Goal: Information Seeking & Learning: Learn about a topic

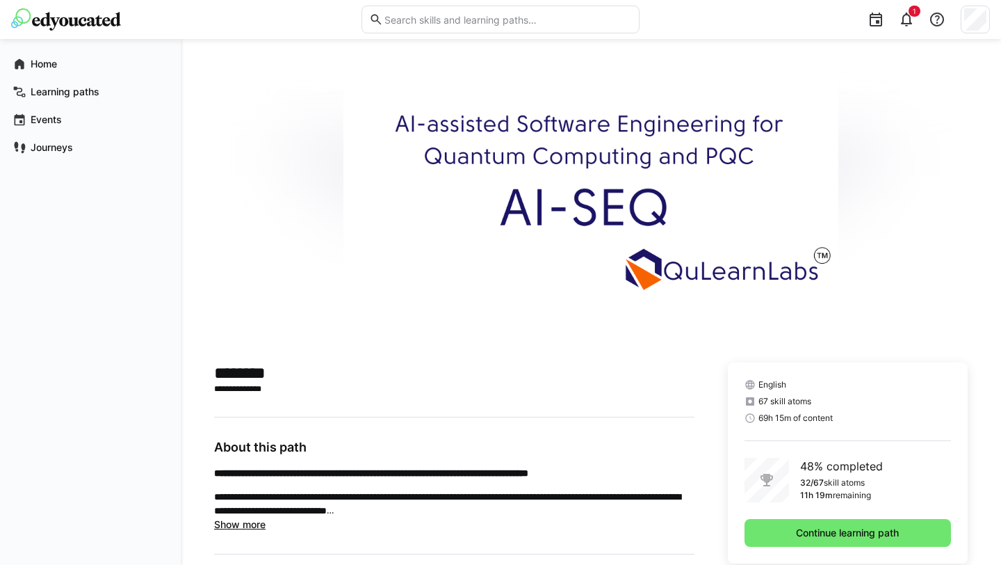
scroll to position [452, 0]
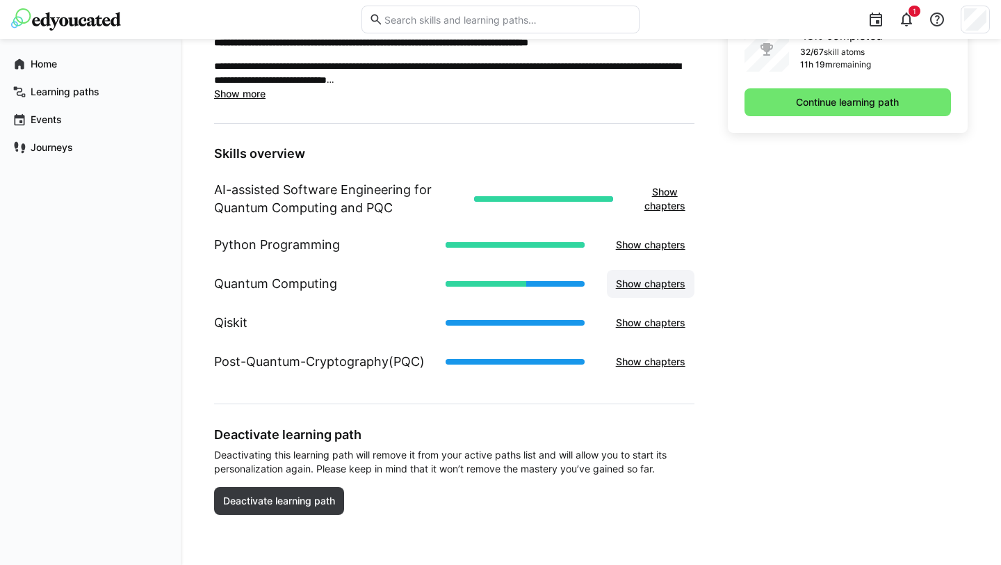
click at [675, 287] on span "Show chapters" at bounding box center [651, 284] width 74 height 14
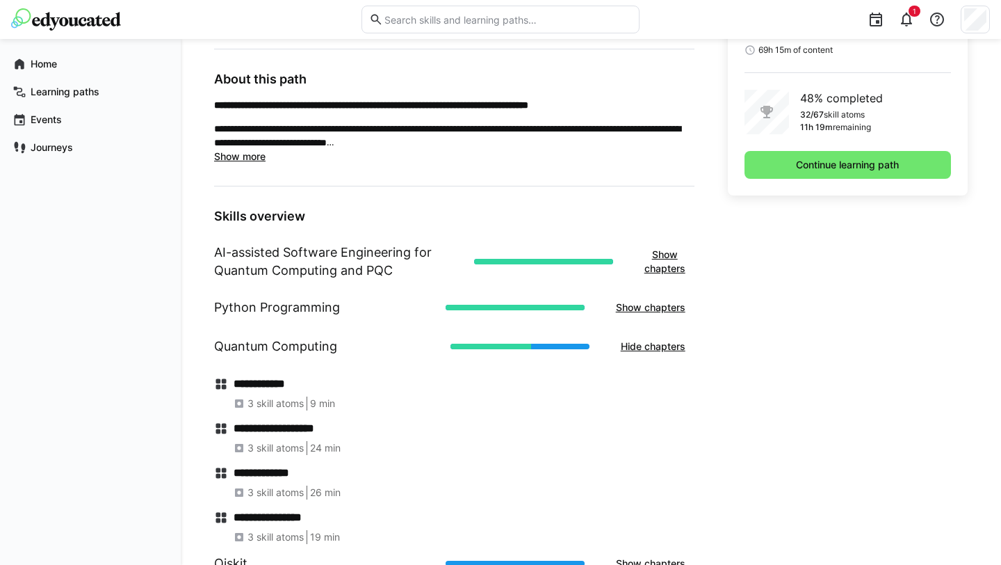
scroll to position [343, 0]
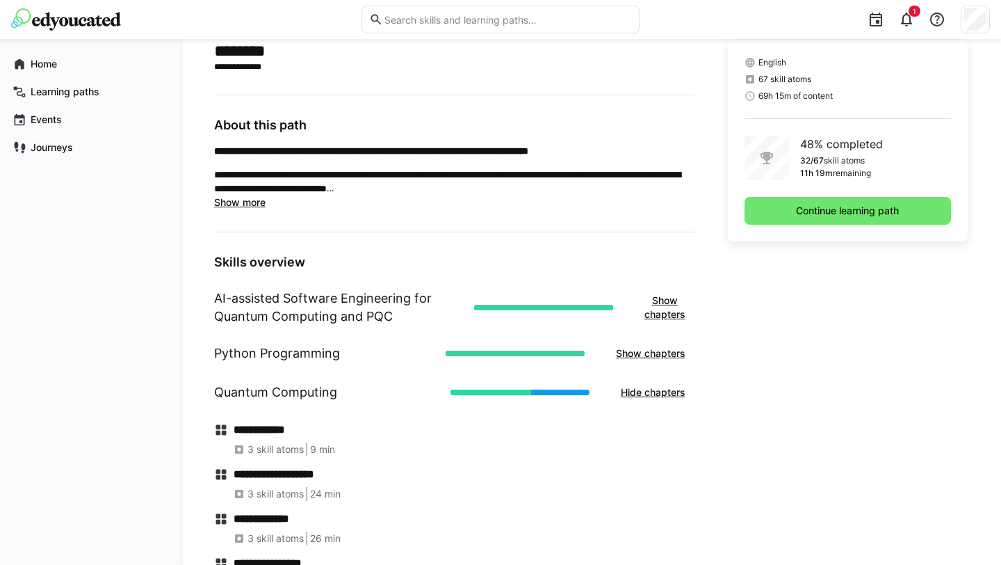
click at [797, 195] on div "English 67 skill atoms 69h 15m of content 48% completed 32/67 skill atoms 11h 1…" at bounding box center [848, 140] width 240 height 201
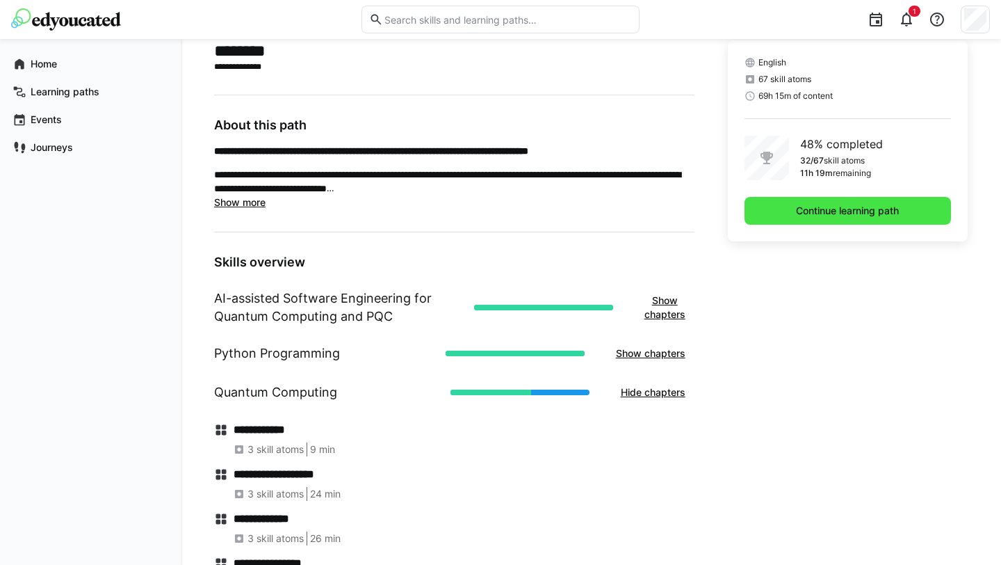
click at [797, 210] on span "Continue learning path" at bounding box center [847, 211] width 107 height 14
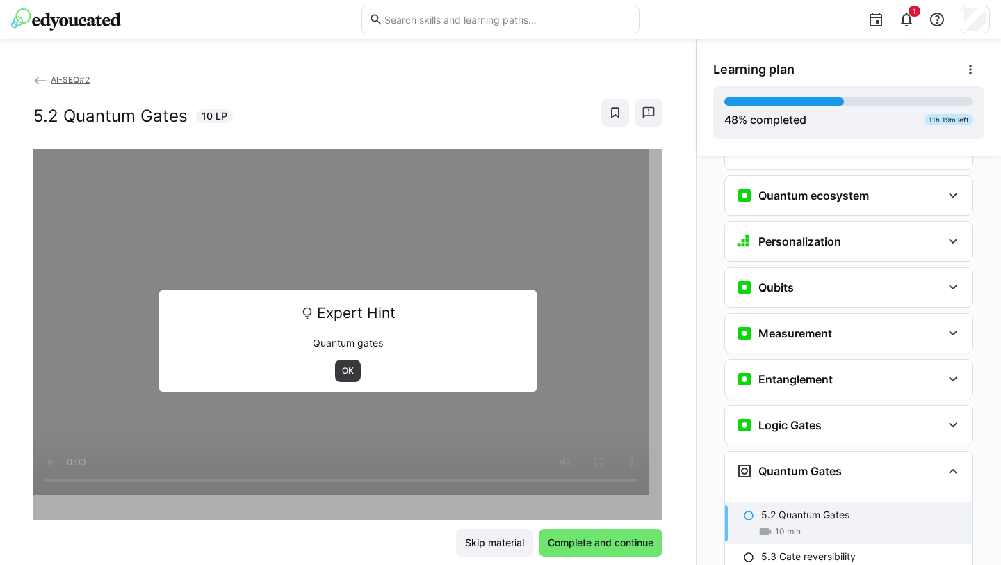
scroll to position [1665, 0]
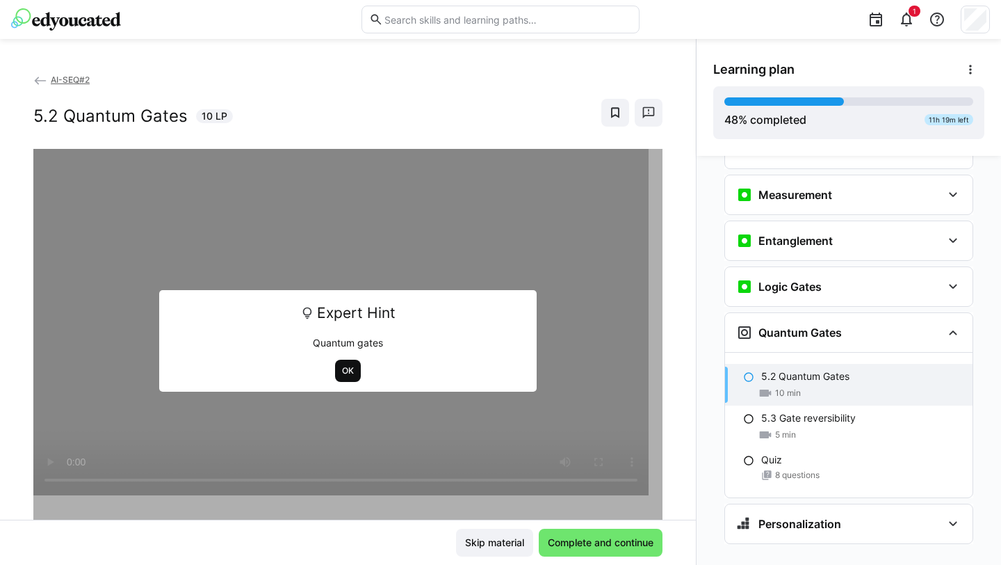
click at [341, 373] on span "OK" at bounding box center [348, 370] width 15 height 11
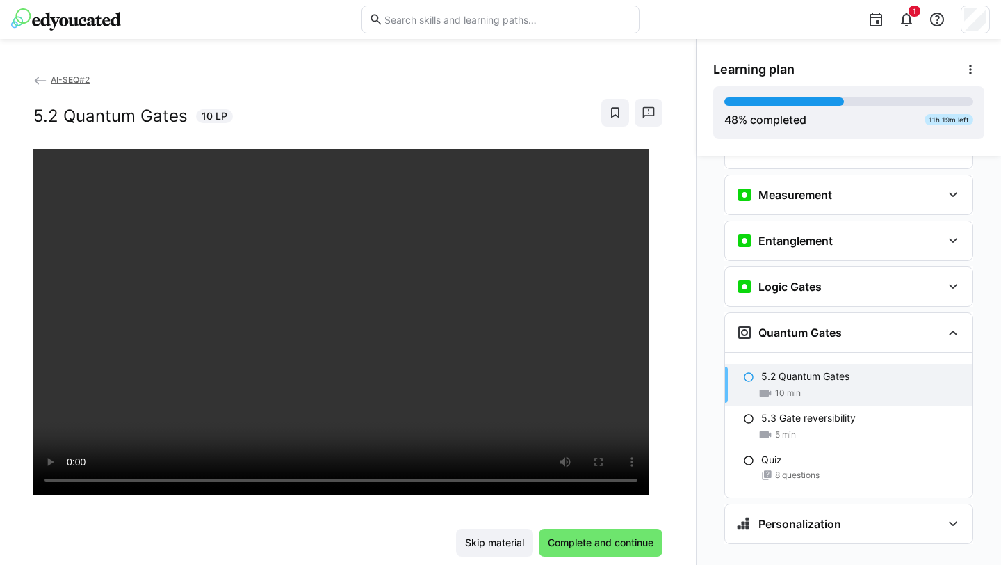
scroll to position [31, 0]
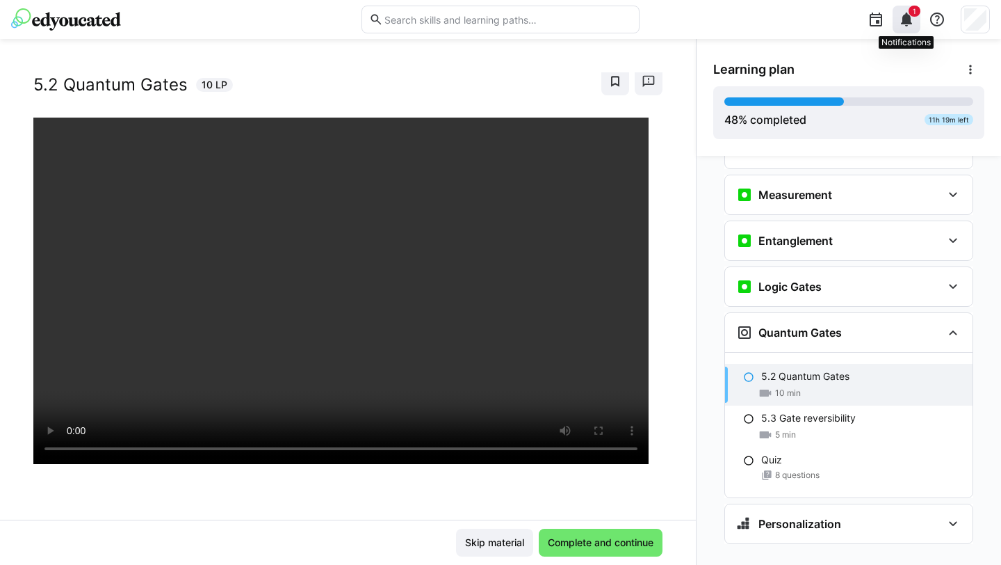
click at [911, 19] on eds-icon at bounding box center [906, 19] width 17 height 17
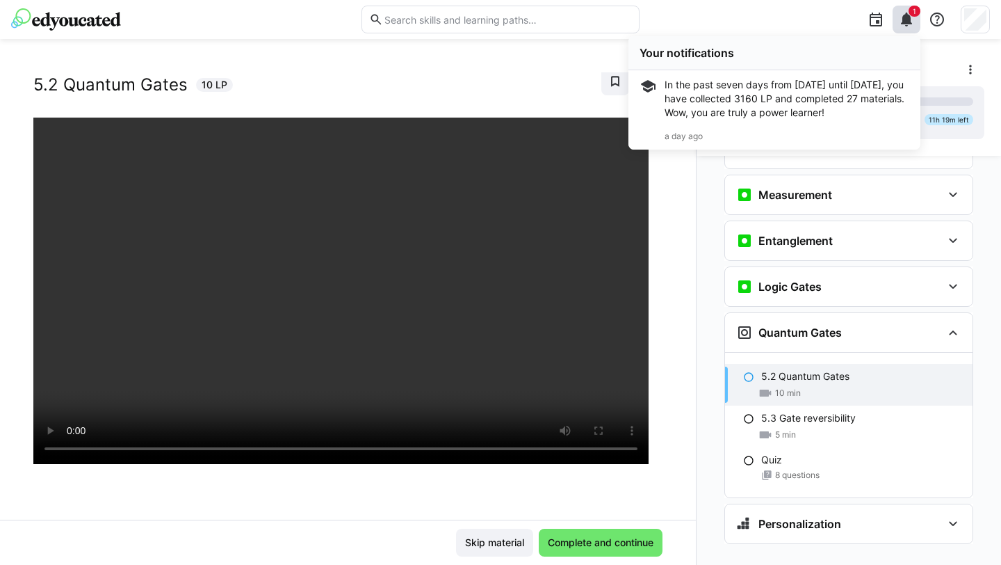
click at [802, 30] on div "1 Your notifications In the past seven days from [DATE] until [DATE], you have …" at bounding box center [819, 19] width 341 height 39
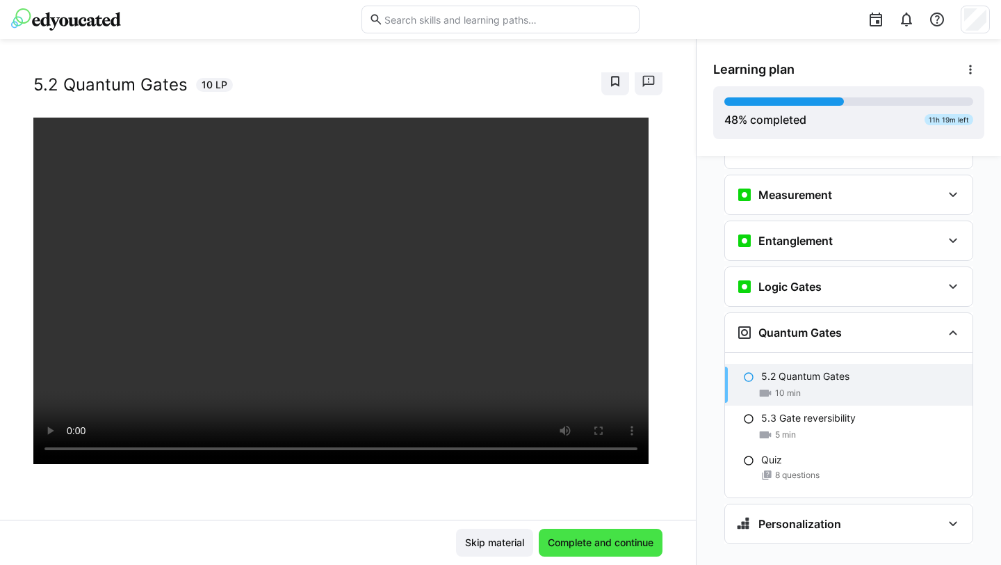
click at [637, 532] on span "Complete and continue" at bounding box center [601, 542] width 124 height 28
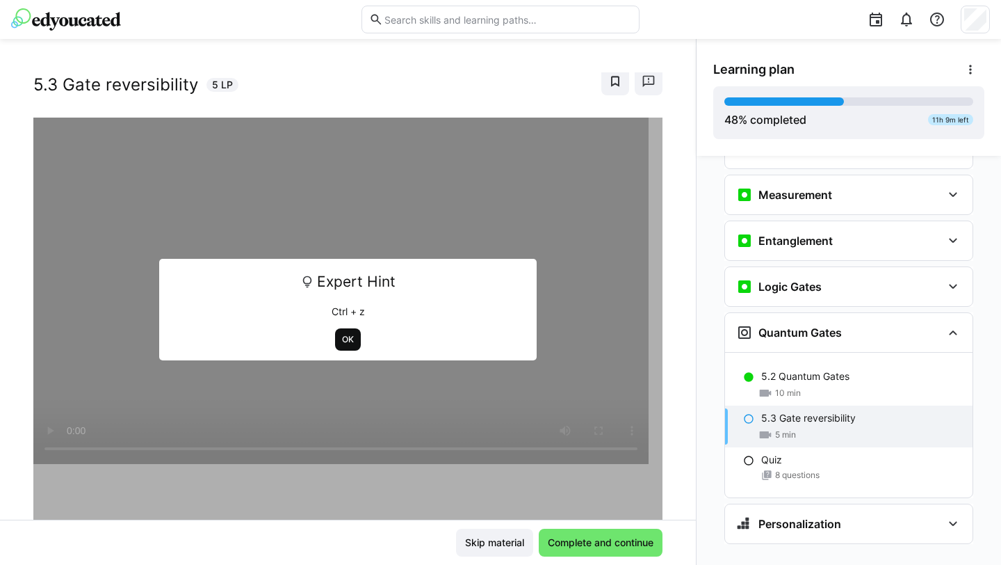
click at [341, 339] on span "OK" at bounding box center [348, 339] width 15 height 11
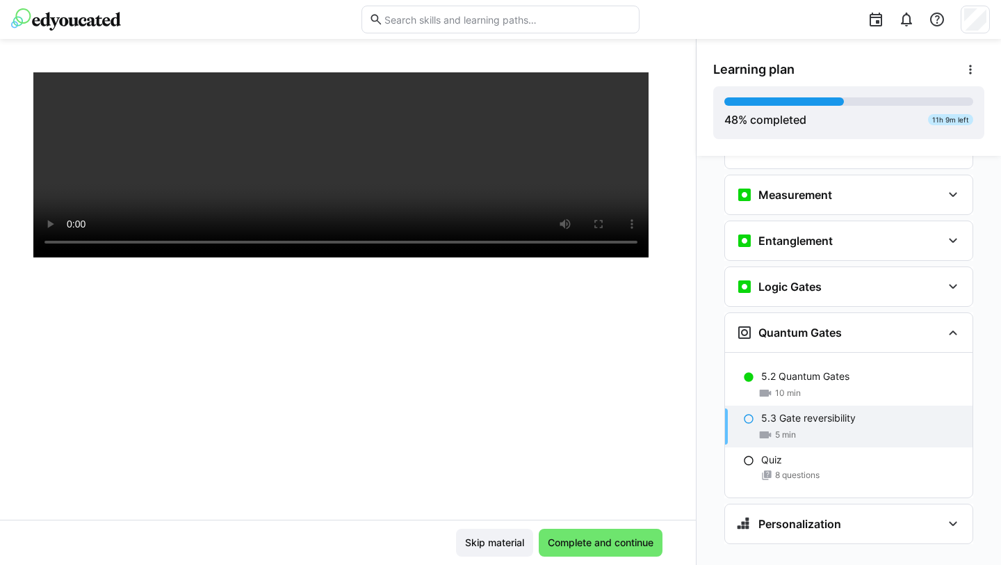
scroll to position [0, 0]
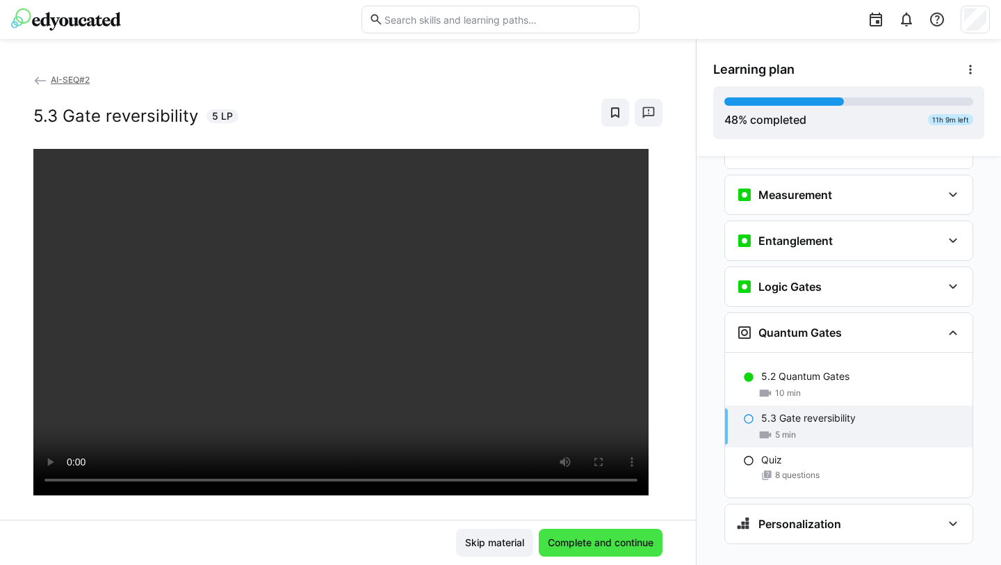
click at [610, 542] on span "Complete and continue" at bounding box center [601, 542] width 110 height 14
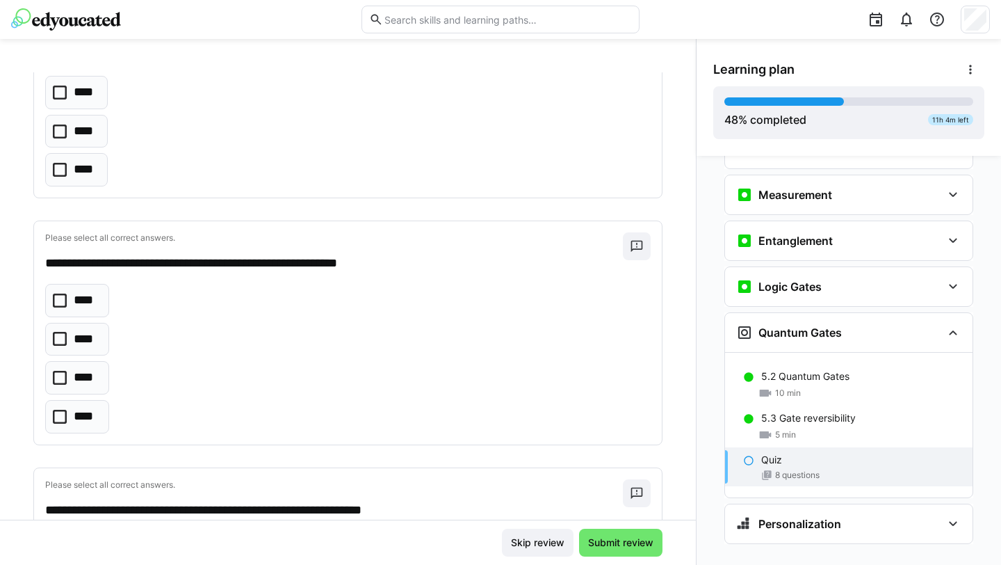
scroll to position [672, 0]
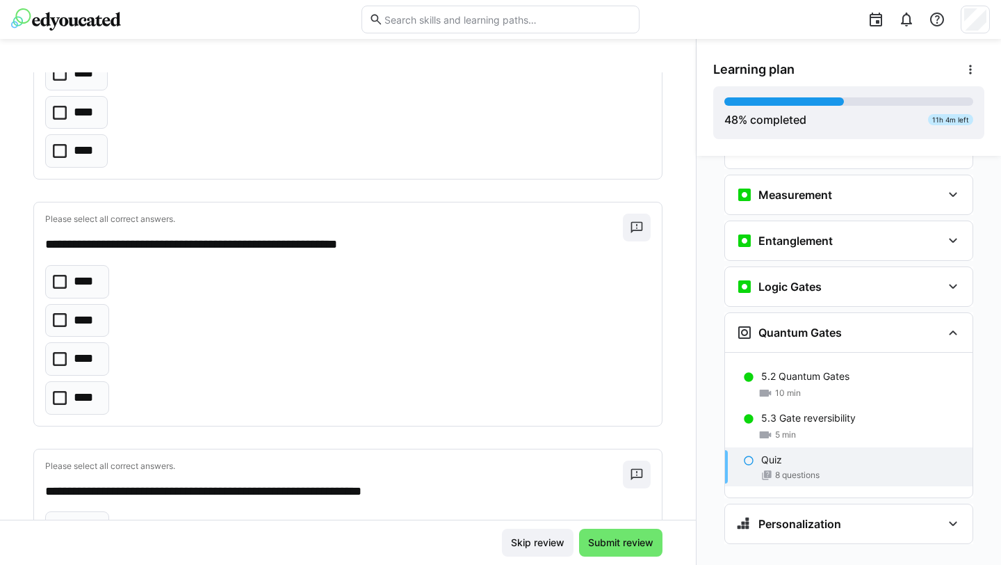
click at [89, 279] on p "****" at bounding box center [86, 282] width 25 height 18
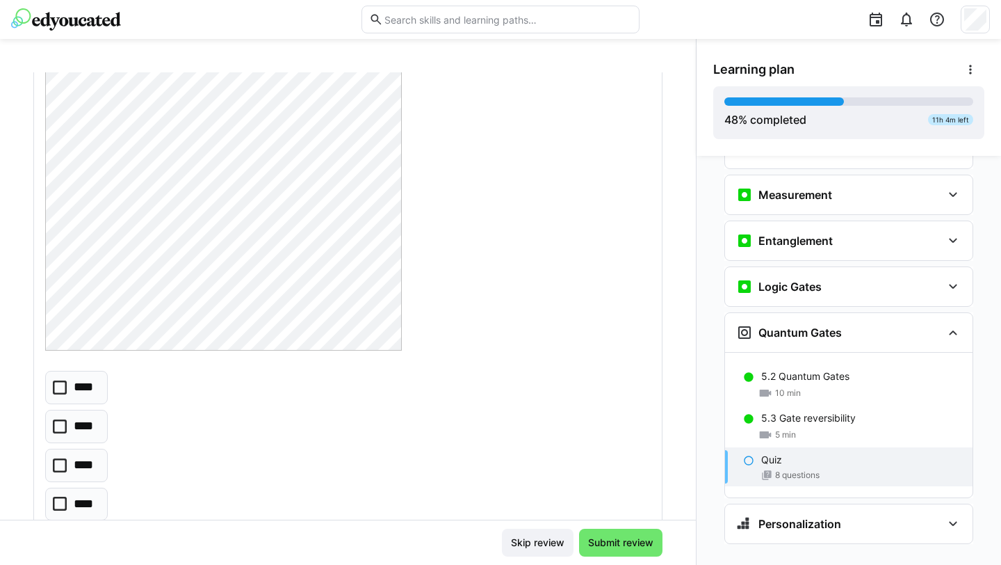
scroll to position [4043, 0]
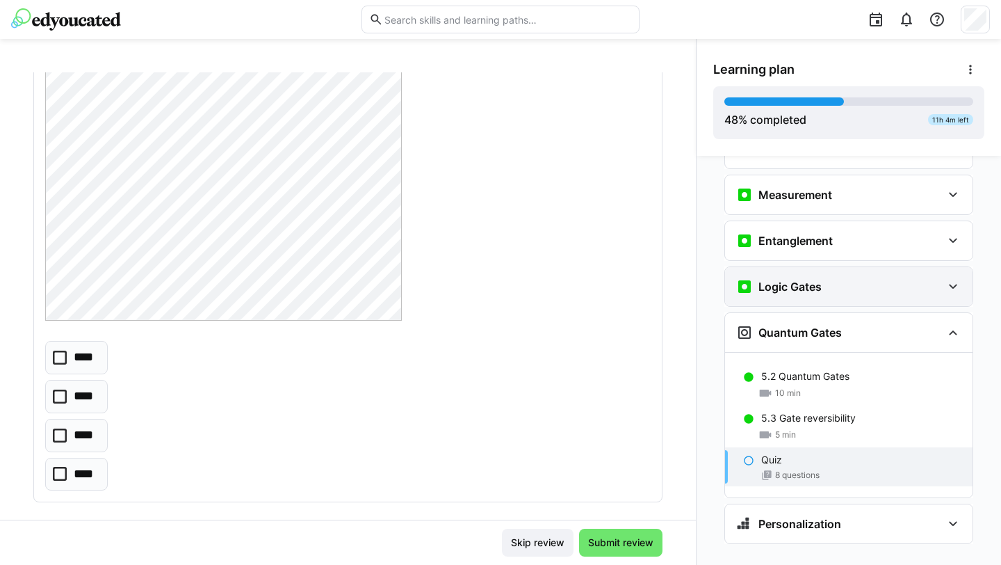
click at [796, 278] on div "Logic Gates" at bounding box center [779, 286] width 86 height 17
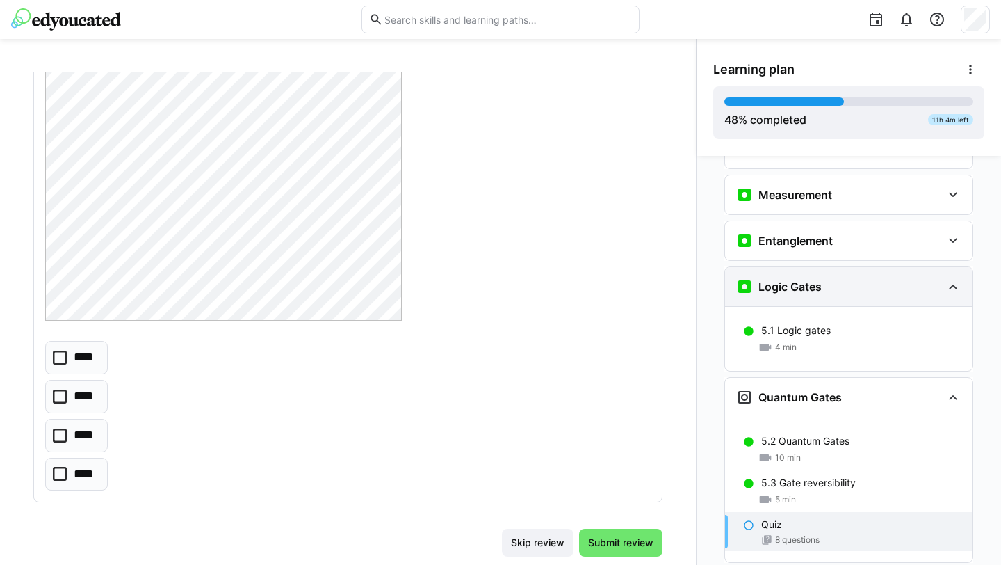
click at [796, 279] on h3 "Logic Gates" at bounding box center [790, 286] width 63 height 14
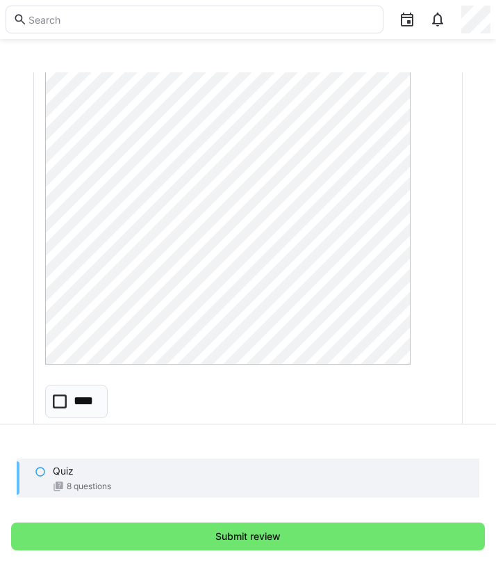
scroll to position [370, 0]
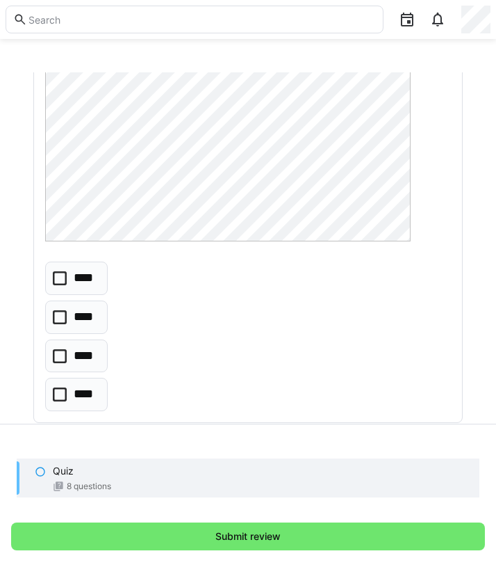
click at [79, 359] on p "****" at bounding box center [85, 356] width 22 height 18
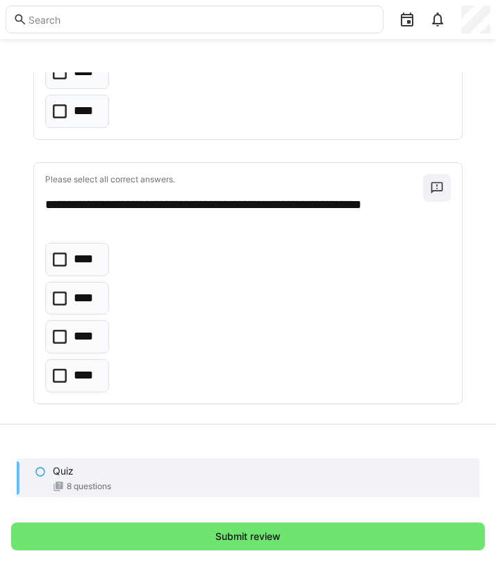
scroll to position [966, 0]
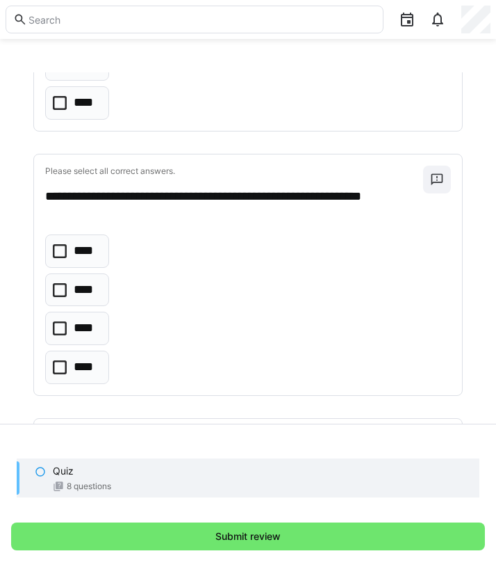
click at [58, 327] on icon at bounding box center [60, 328] width 14 height 14
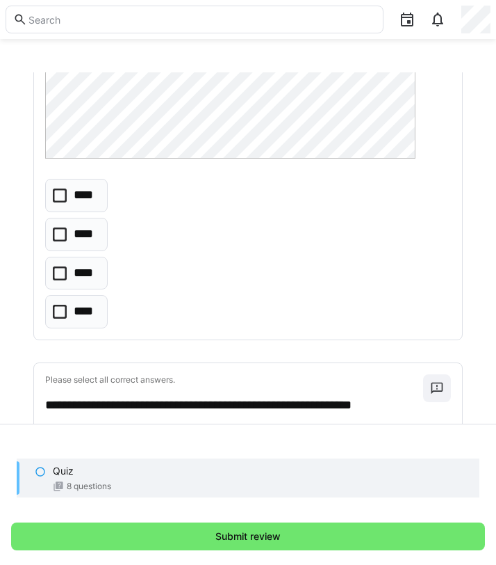
scroll to position [1669, 0]
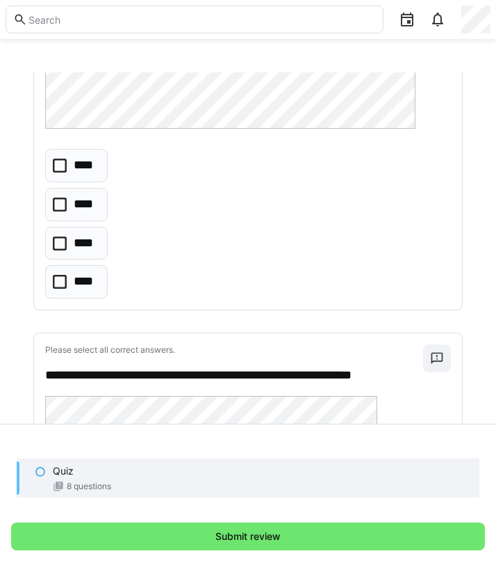
click at [60, 244] on icon at bounding box center [60, 243] width 14 height 14
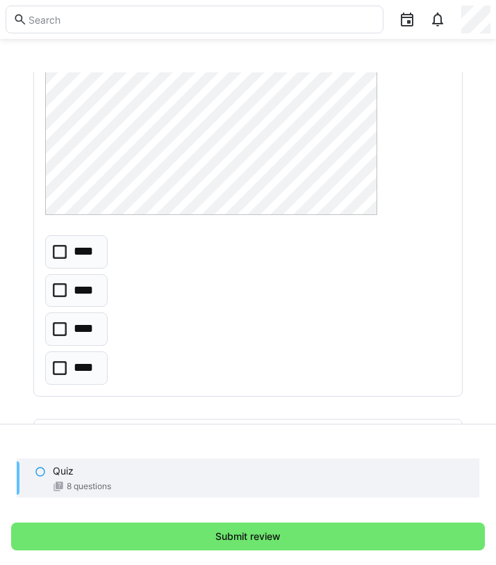
scroll to position [2376, 0]
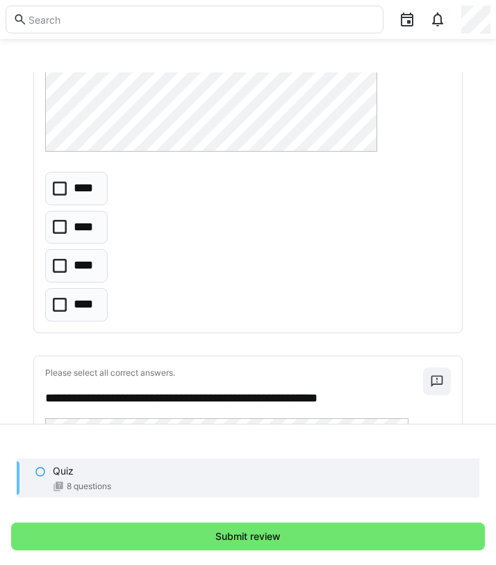
click at [60, 275] on eds-checkbox "****" at bounding box center [76, 265] width 63 height 33
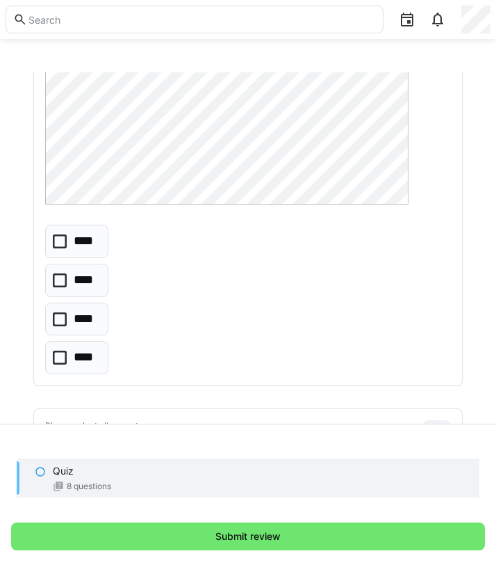
scroll to position [2943, 0]
click at [58, 248] on eds-checkbox "****" at bounding box center [76, 237] width 63 height 33
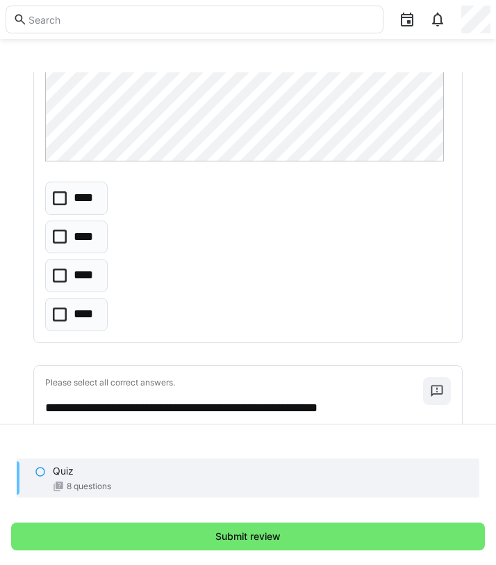
scroll to position [3615, 0]
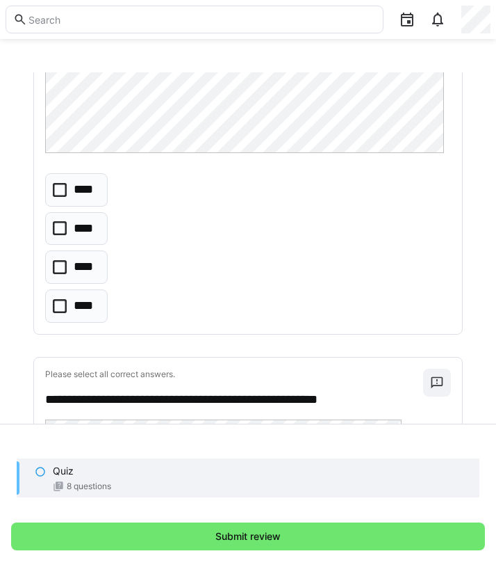
click at [61, 234] on icon at bounding box center [60, 228] width 14 height 14
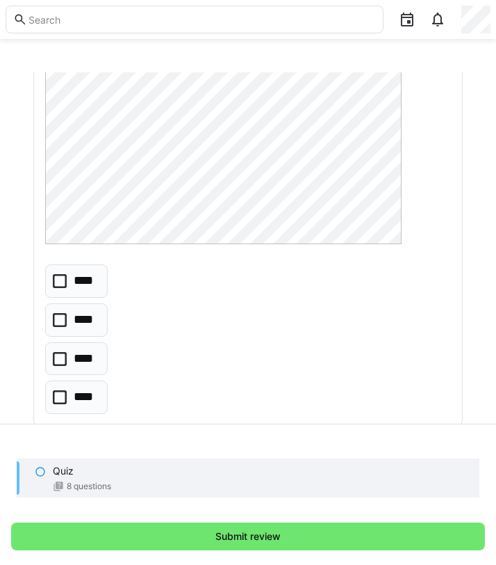
scroll to position [4145, 0]
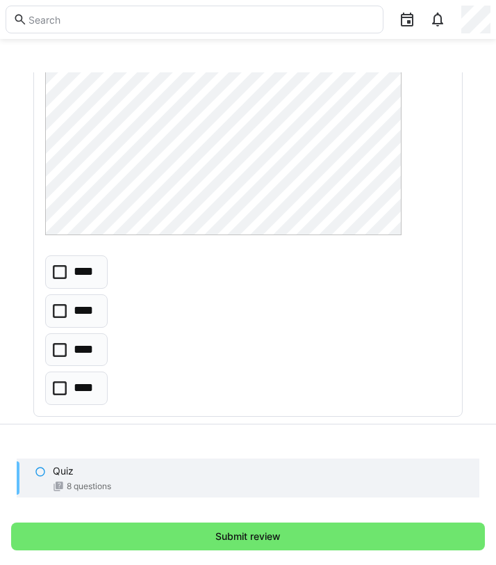
click at [80, 387] on p "****" at bounding box center [86, 388] width 24 height 18
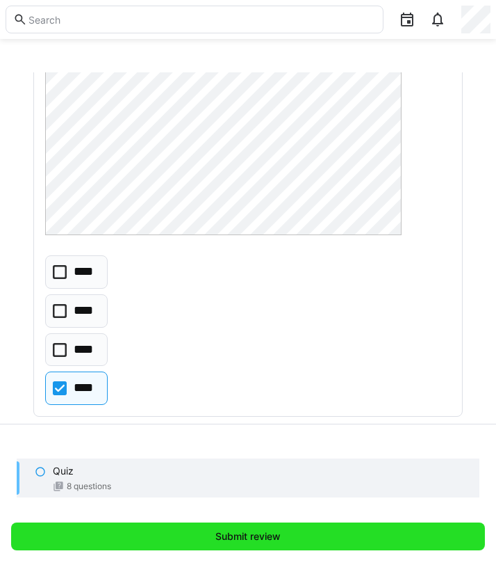
click at [259, 536] on span "Submit review" at bounding box center [248, 536] width 70 height 14
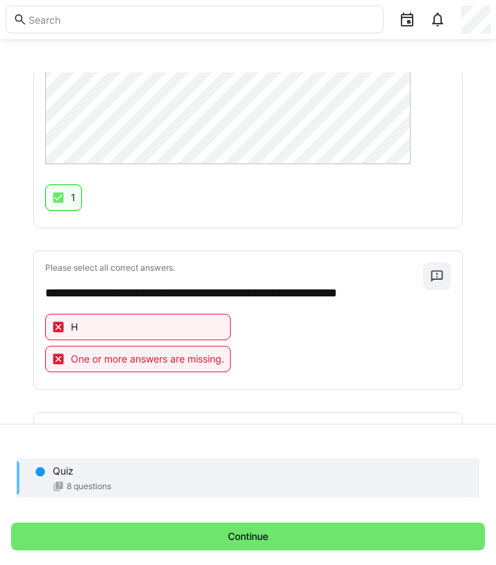
scroll to position [0, 0]
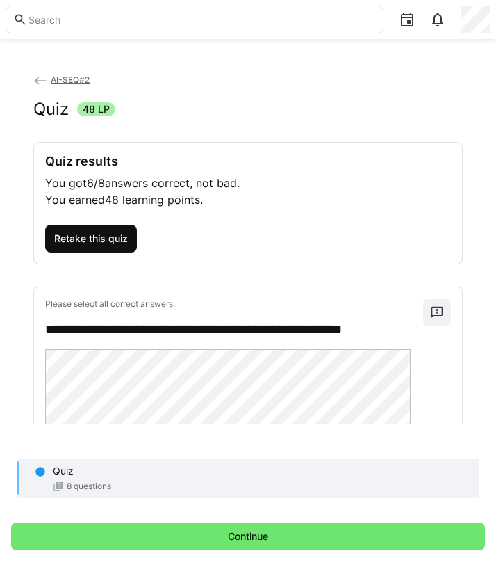
click at [119, 234] on span "Retake this quiz" at bounding box center [91, 239] width 78 height 14
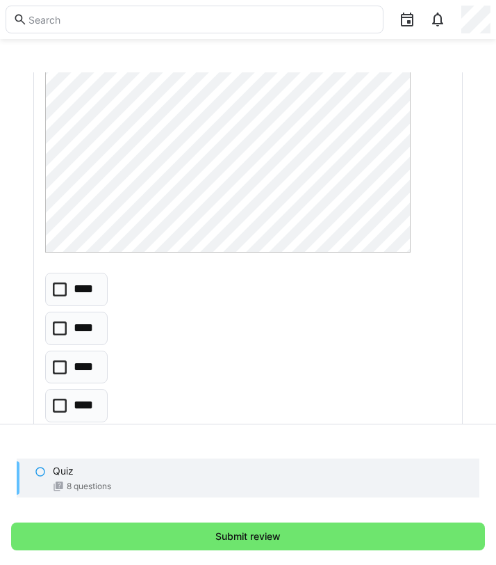
scroll to position [434, 0]
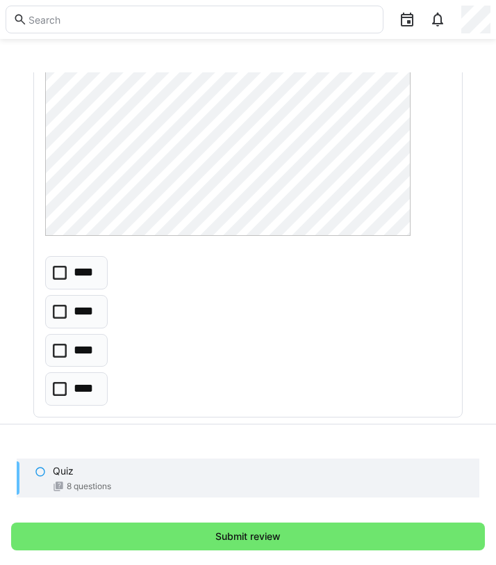
click at [58, 355] on icon at bounding box center [60, 350] width 14 height 14
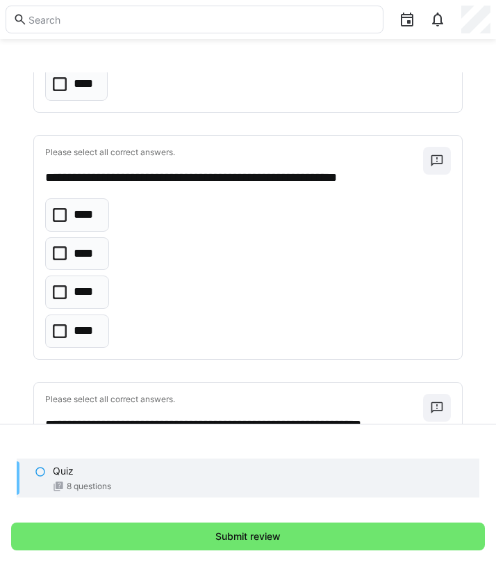
scroll to position [781, 0]
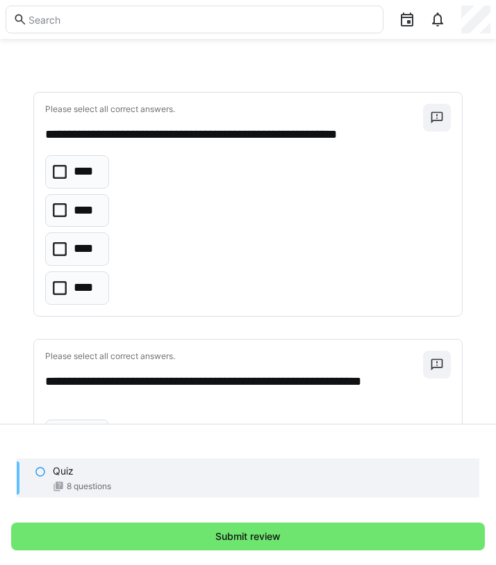
click at [82, 174] on p "****" at bounding box center [86, 172] width 25 height 18
click at [62, 210] on icon at bounding box center [60, 210] width 14 height 14
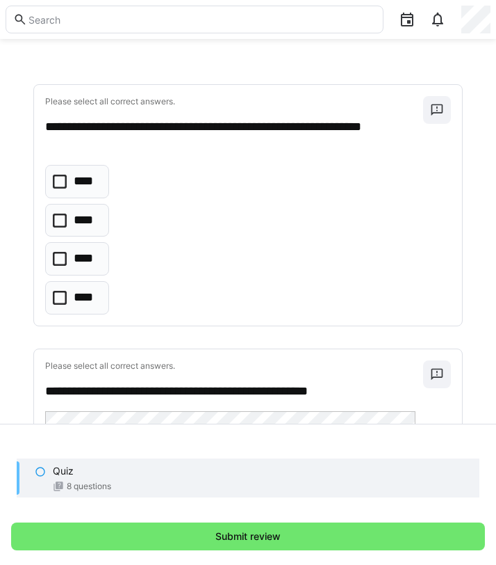
scroll to position [1217, 0]
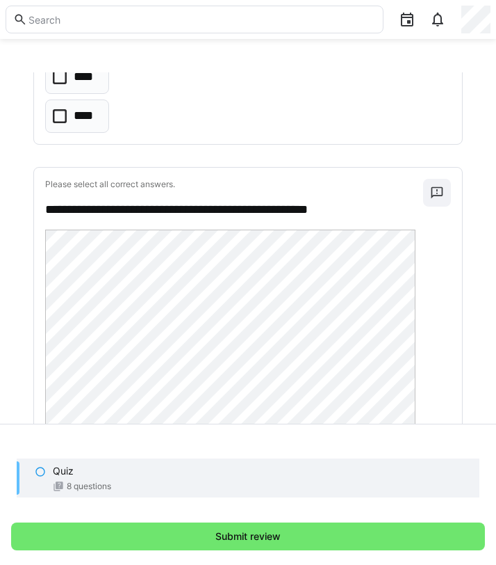
click at [71, 78] on eds-checkbox "****" at bounding box center [77, 76] width 64 height 33
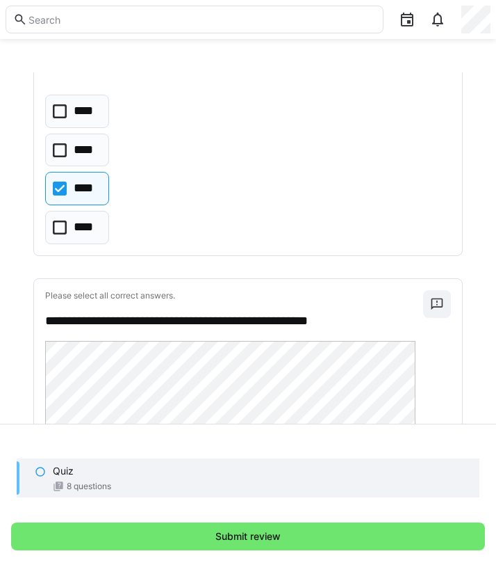
scroll to position [1097, 0]
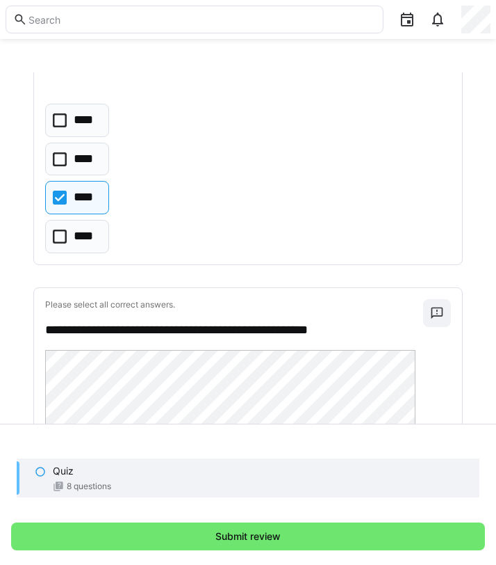
click at [61, 161] on icon at bounding box center [60, 159] width 14 height 14
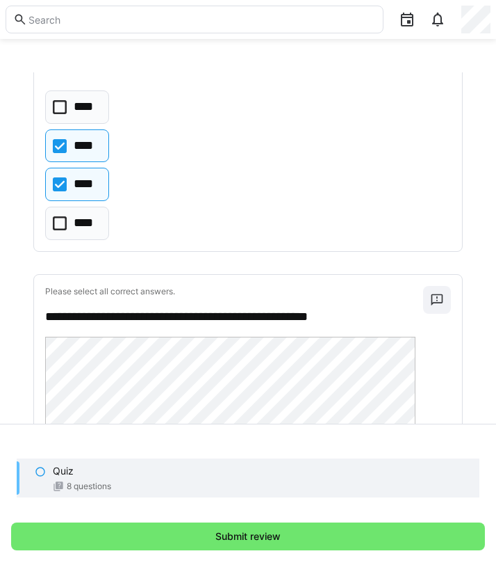
scroll to position [1040, 0]
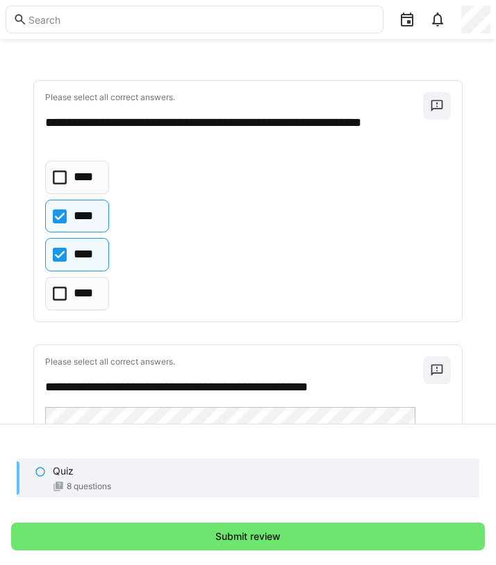
click at [63, 298] on icon at bounding box center [60, 293] width 14 height 14
click at [63, 175] on icon at bounding box center [60, 177] width 14 height 14
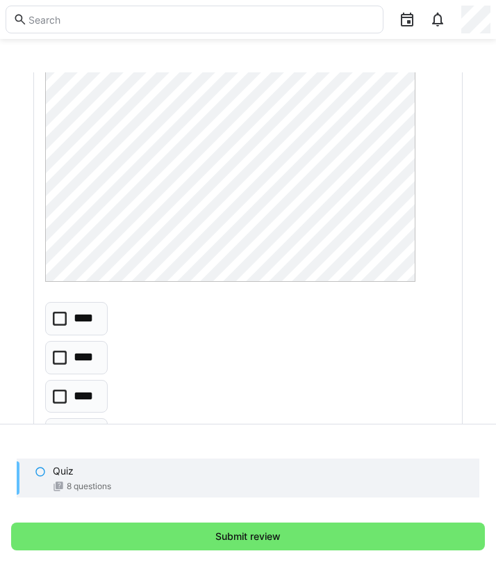
scroll to position [1664, 0]
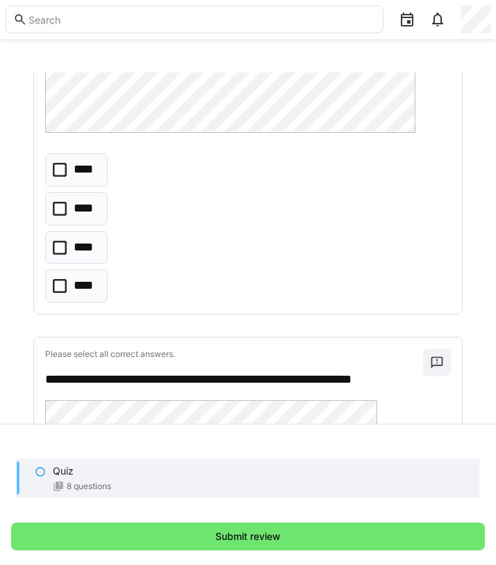
click at [60, 246] on icon at bounding box center [60, 248] width 14 height 14
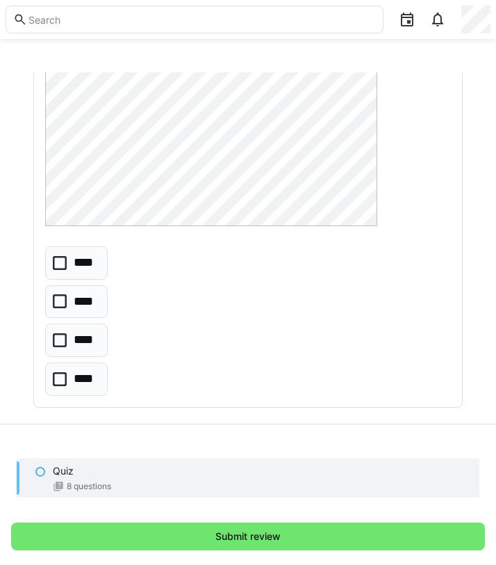
scroll to position [2307, 0]
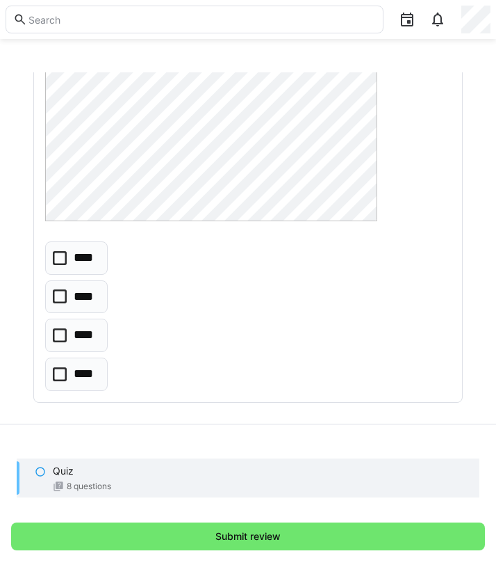
click at [57, 324] on eds-checkbox "****" at bounding box center [76, 334] width 63 height 33
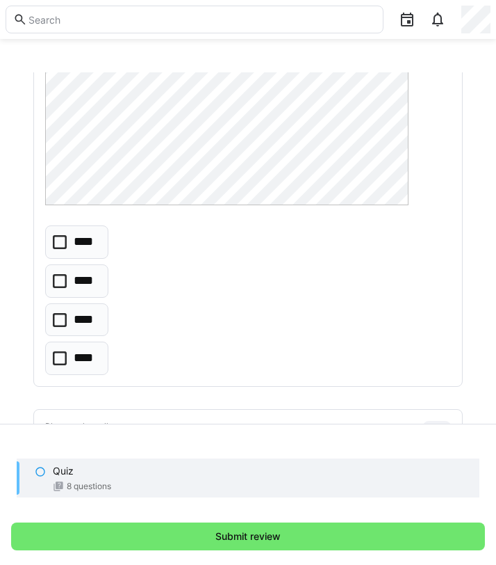
scroll to position [2947, 0]
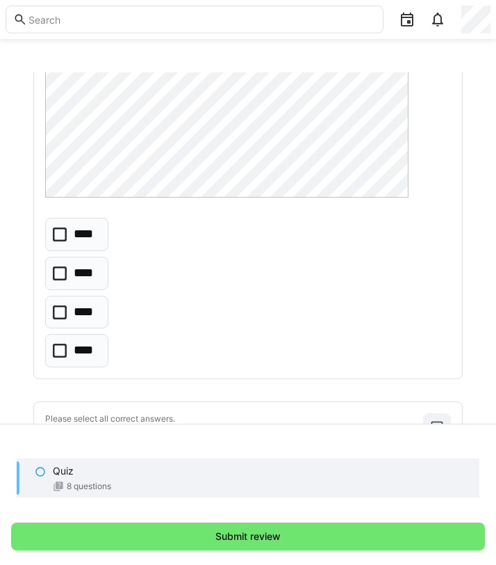
click at [63, 239] on icon at bounding box center [60, 234] width 14 height 14
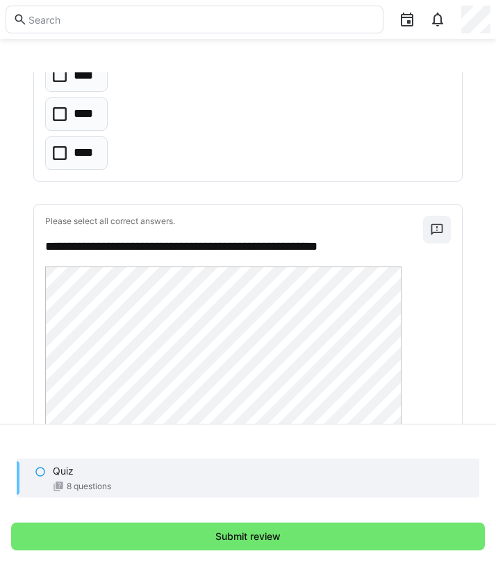
scroll to position [3714, 0]
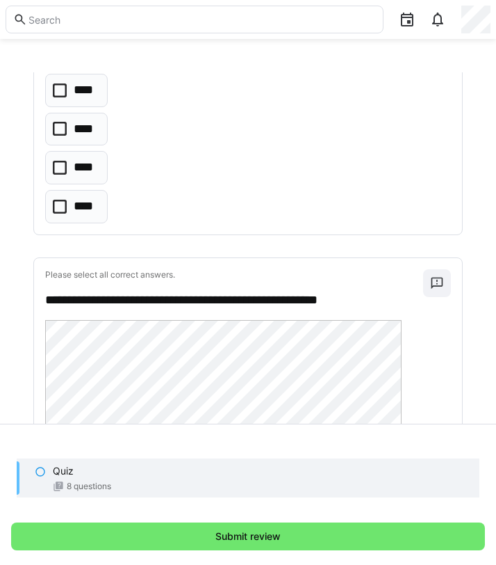
click at [74, 127] on p "****" at bounding box center [85, 129] width 23 height 18
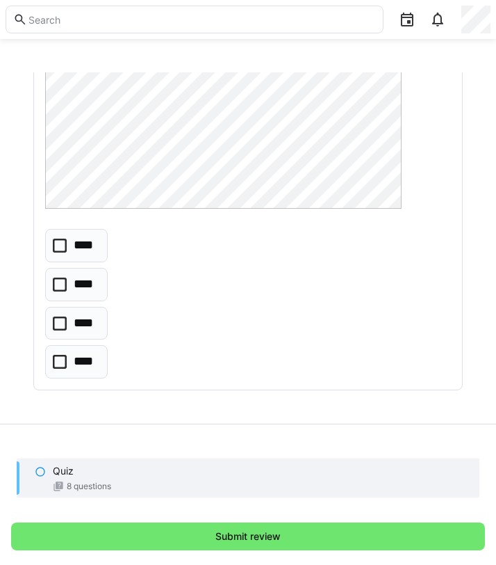
scroll to position [4169, 0]
click at [63, 357] on eds-checkbox "****" at bounding box center [76, 364] width 63 height 33
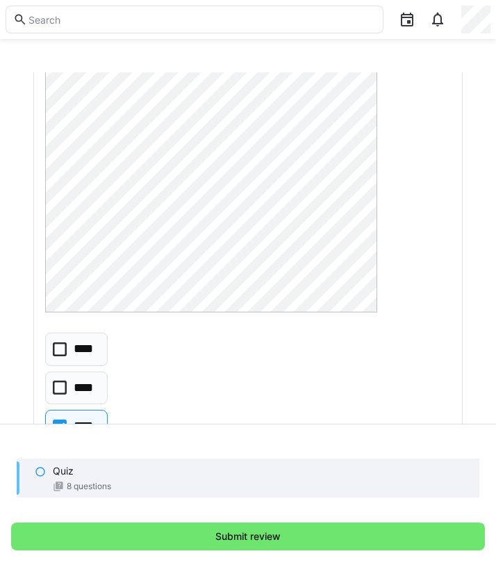
scroll to position [2162, 0]
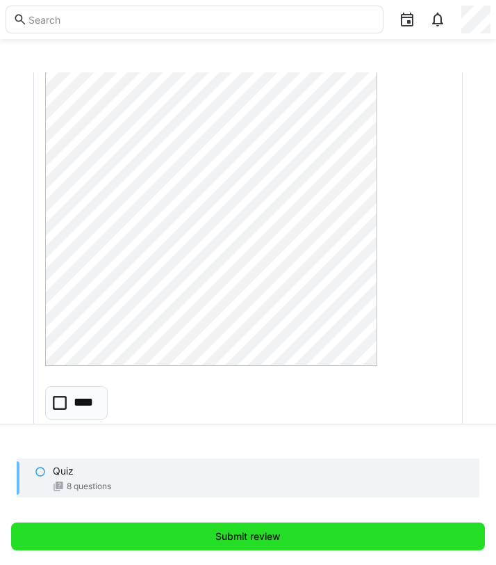
click at [211, 544] on span "Submit review" at bounding box center [248, 536] width 474 height 28
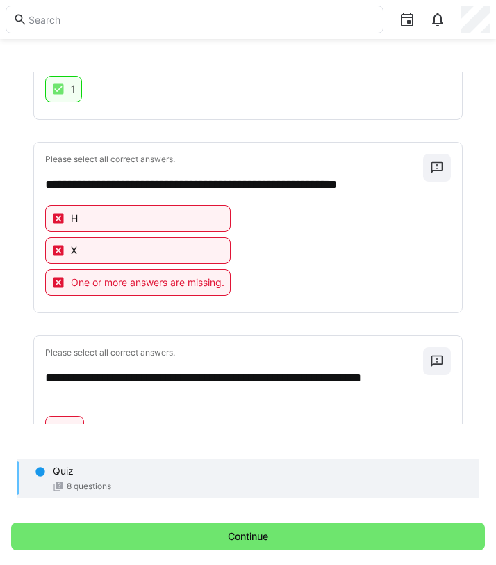
scroll to position [0, 0]
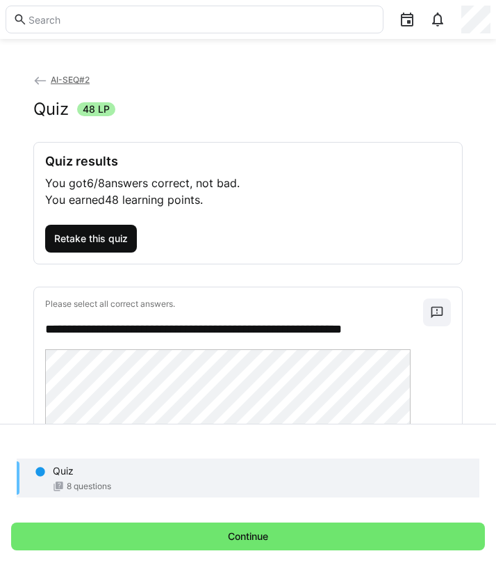
click at [127, 243] on span "Retake this quiz" at bounding box center [91, 239] width 78 height 14
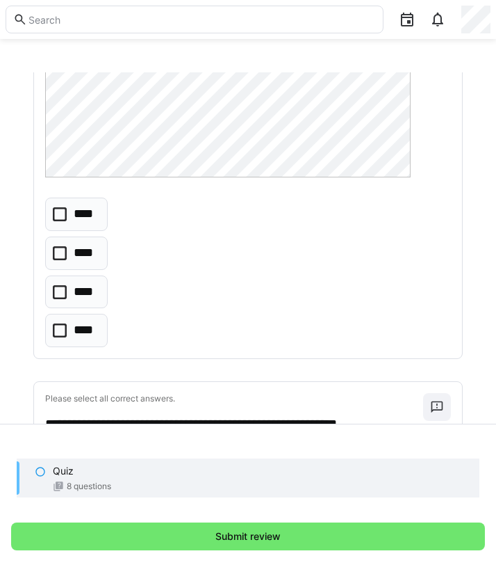
scroll to position [494, 0]
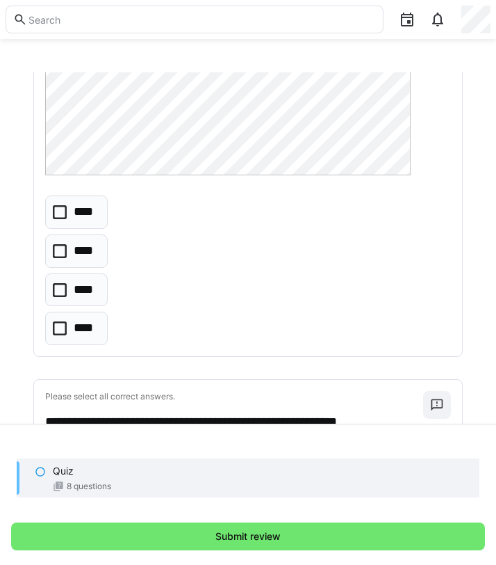
click at [65, 283] on icon at bounding box center [60, 290] width 14 height 14
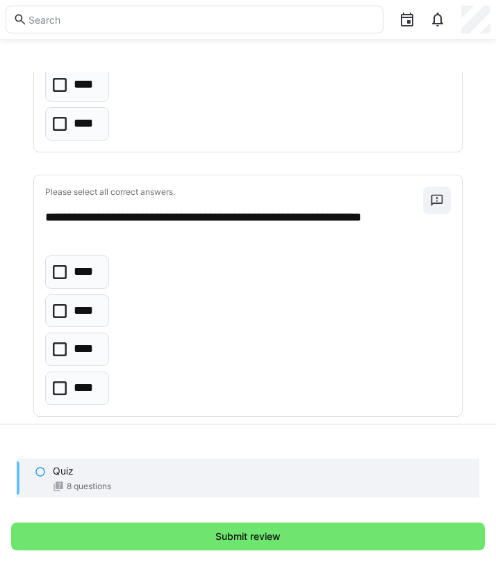
scroll to position [1007, 0]
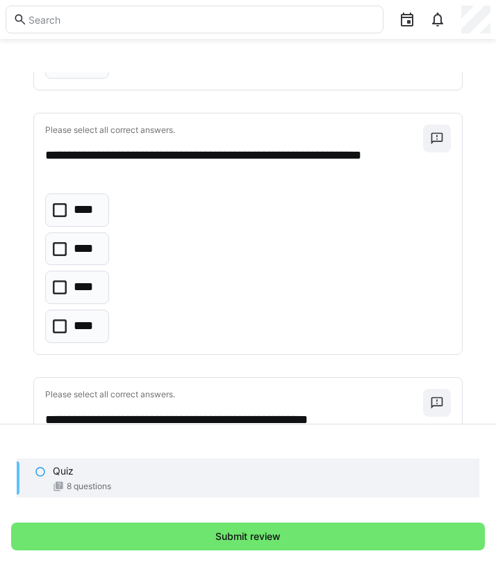
click at [56, 243] on icon at bounding box center [60, 249] width 14 height 14
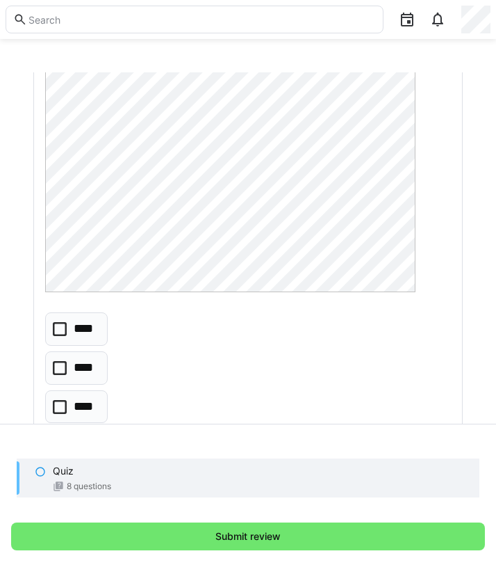
scroll to position [1555, 0]
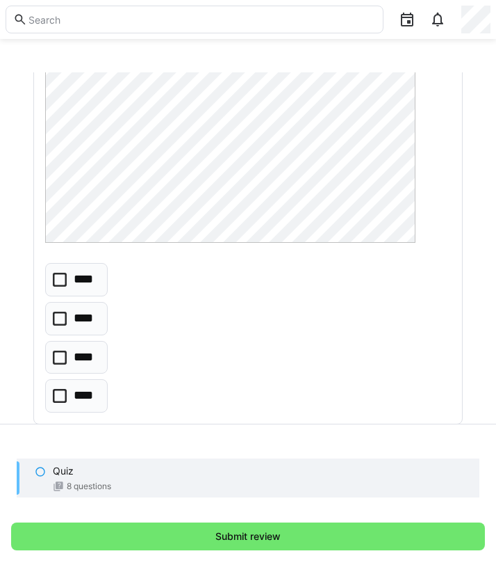
click at [61, 355] on icon at bounding box center [60, 357] width 14 height 14
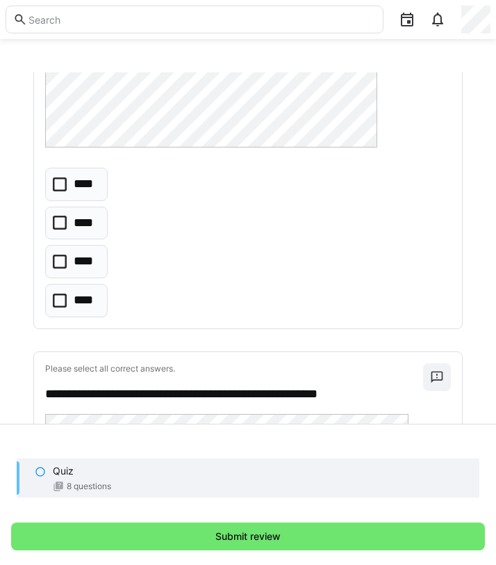
scroll to position [2427, 0]
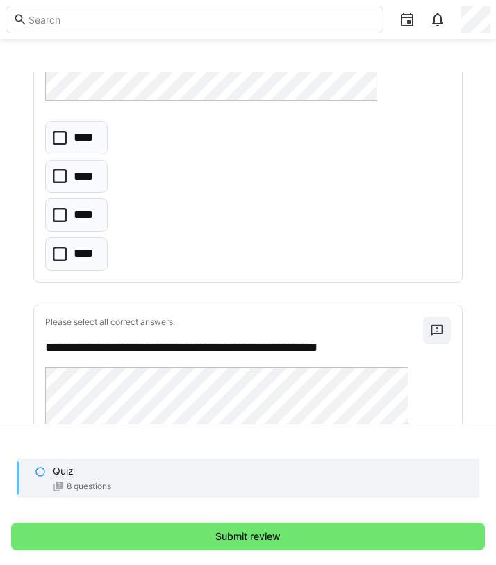
click at [56, 213] on icon at bounding box center [60, 215] width 14 height 14
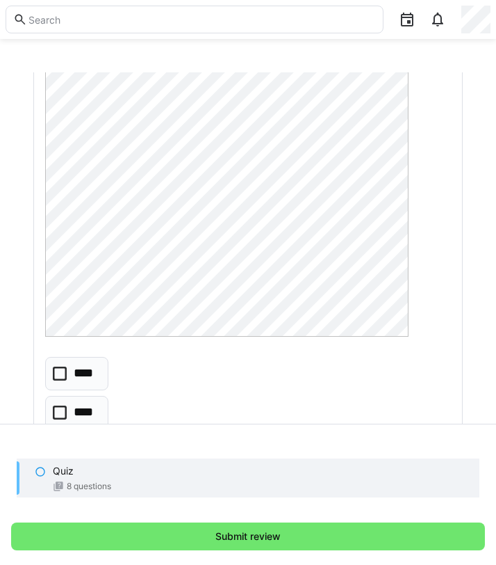
scroll to position [3029, 0]
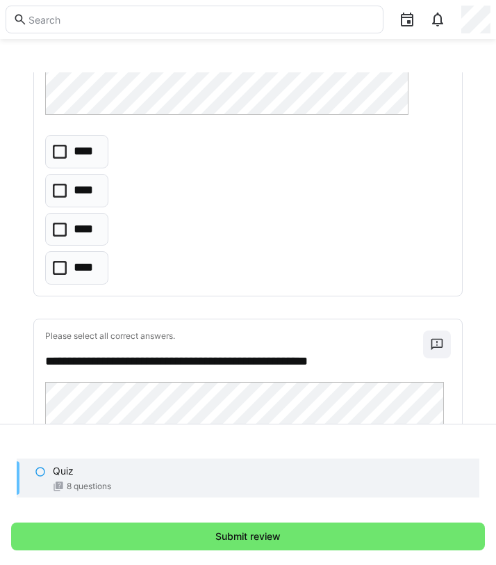
click at [57, 154] on icon at bounding box center [60, 152] width 14 height 14
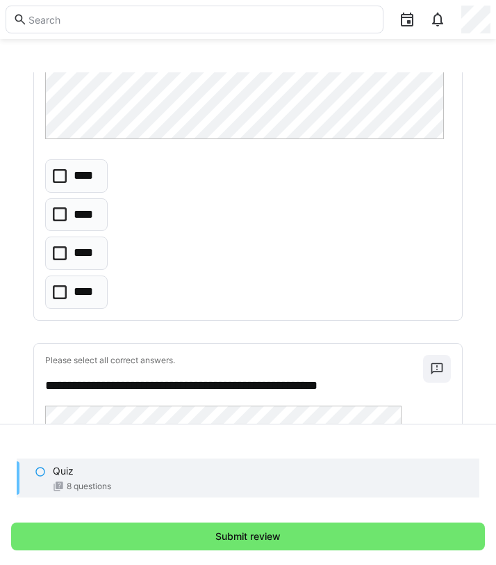
scroll to position [3651, 0]
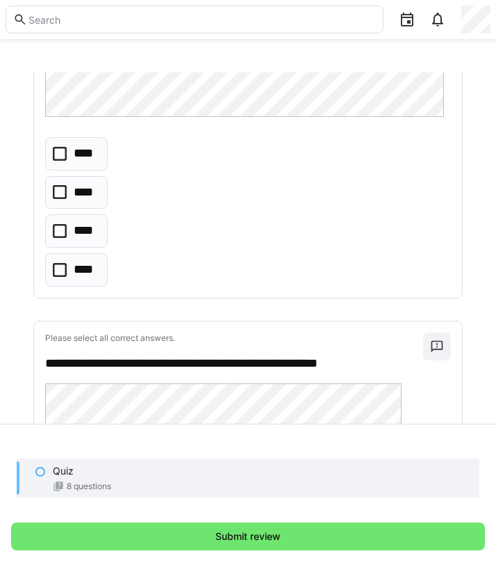
click at [60, 197] on icon at bounding box center [60, 192] width 14 height 14
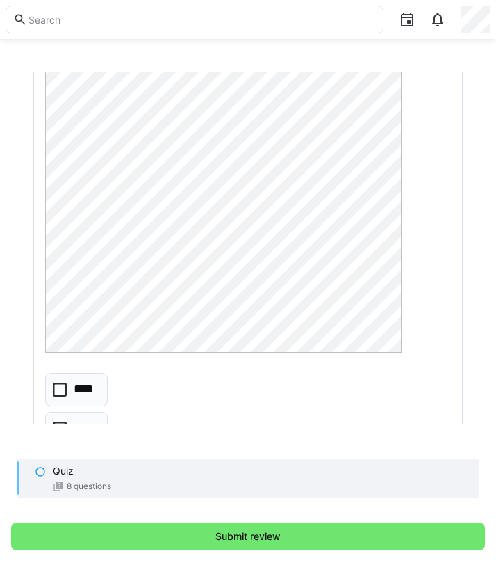
scroll to position [4169, 0]
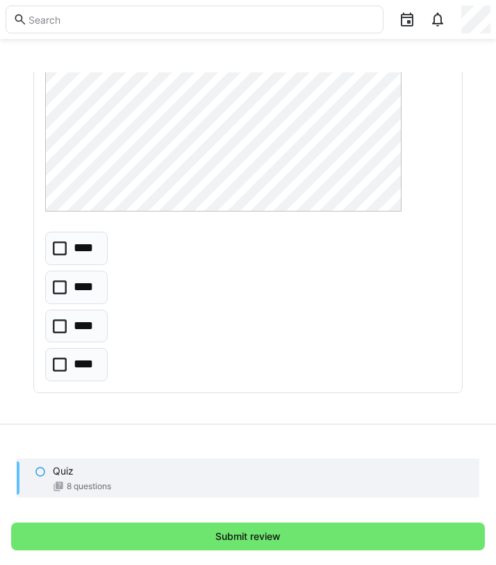
click at [58, 370] on icon at bounding box center [60, 364] width 14 height 14
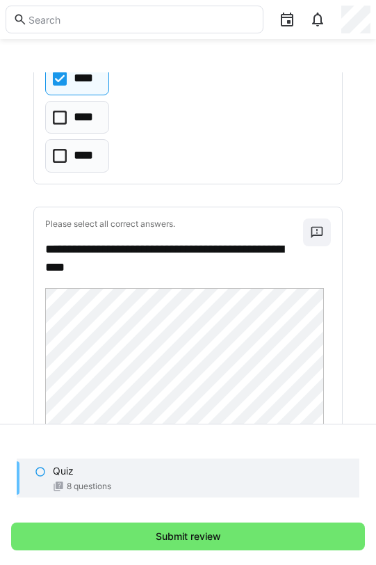
scroll to position [1105, 0]
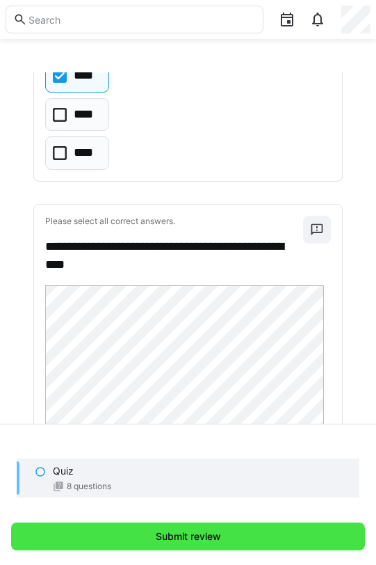
click at [157, 524] on span "Submit review" at bounding box center [188, 536] width 354 height 28
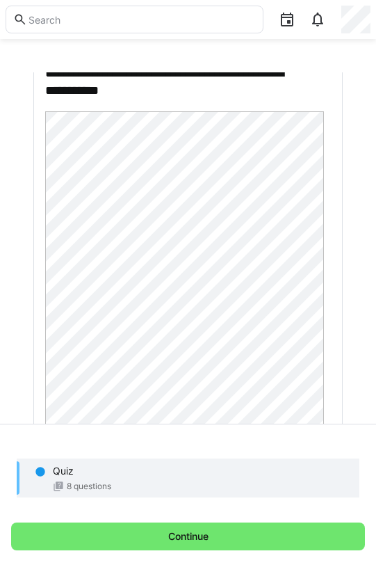
scroll to position [0, 0]
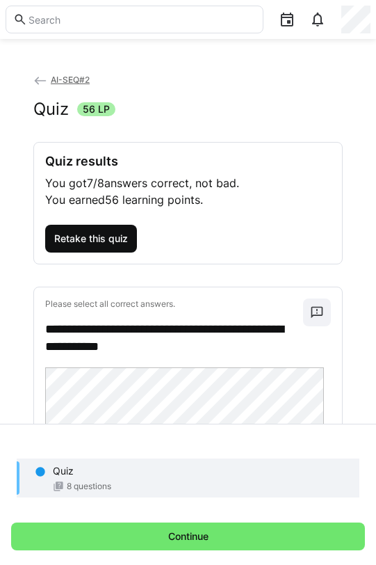
click at [117, 240] on span "Retake this quiz" at bounding box center [91, 239] width 78 height 14
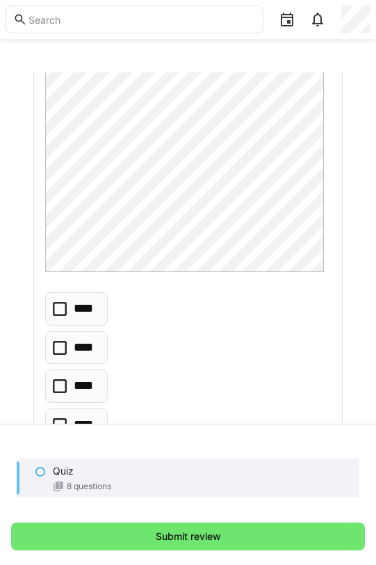
scroll to position [591, 0]
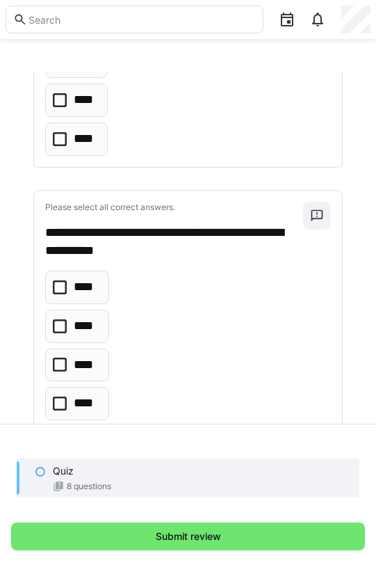
click at [62, 284] on icon at bounding box center [60, 287] width 14 height 14
click at [62, 334] on eds-checkbox "****" at bounding box center [77, 325] width 64 height 33
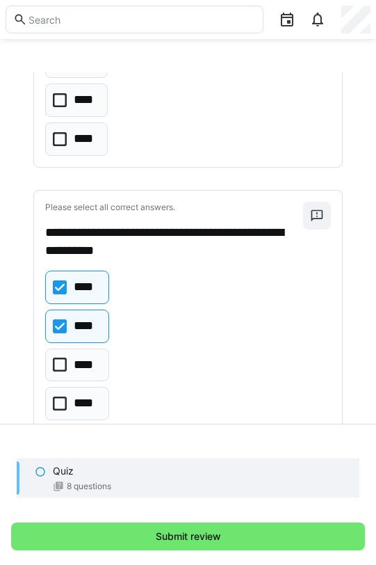
click at [62, 366] on icon at bounding box center [60, 364] width 14 height 14
click at [62, 401] on icon at bounding box center [60, 403] width 14 height 14
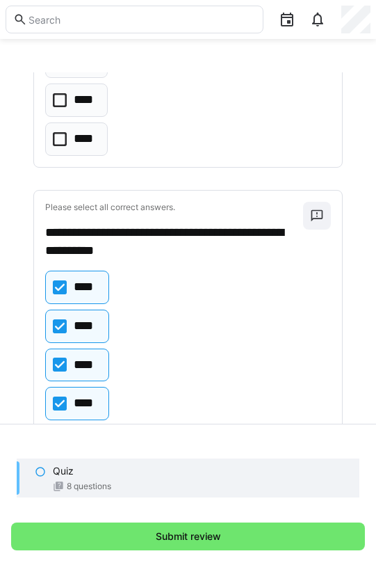
scroll to position [408, 0]
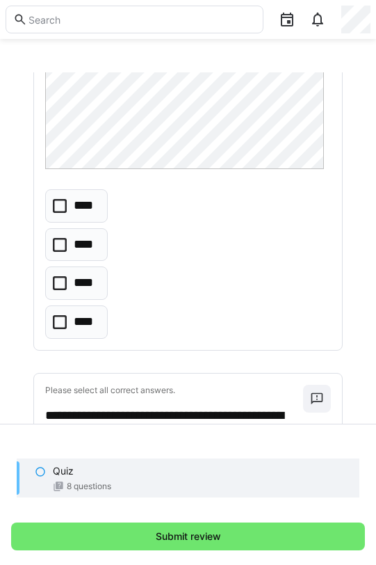
click at [61, 242] on icon at bounding box center [60, 245] width 14 height 14
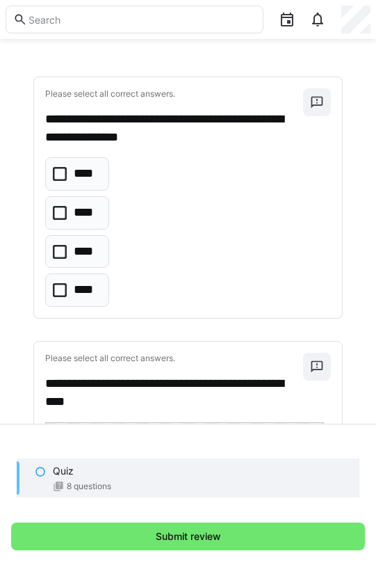
scroll to position [971, 0]
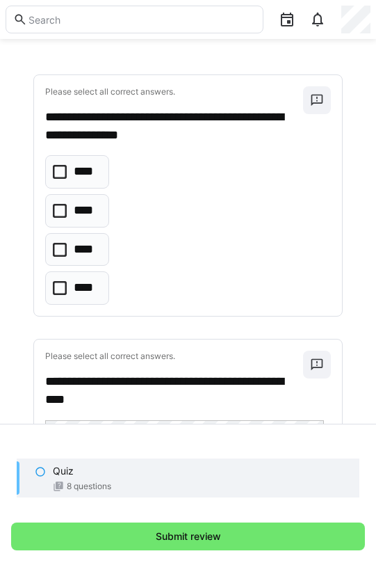
click at [63, 205] on icon at bounding box center [60, 211] width 14 height 14
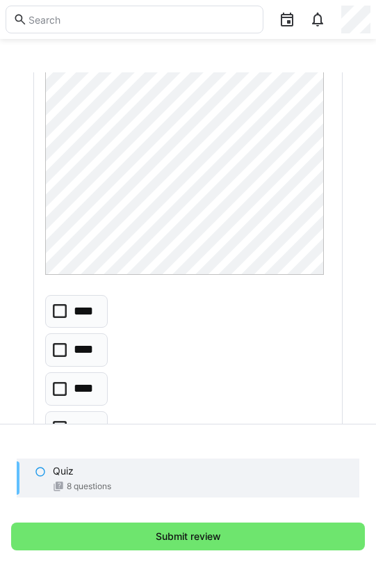
scroll to position [1484, 0]
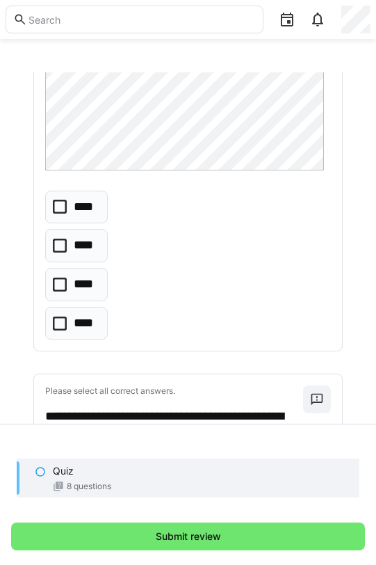
click at [65, 286] on icon at bounding box center [60, 284] width 14 height 14
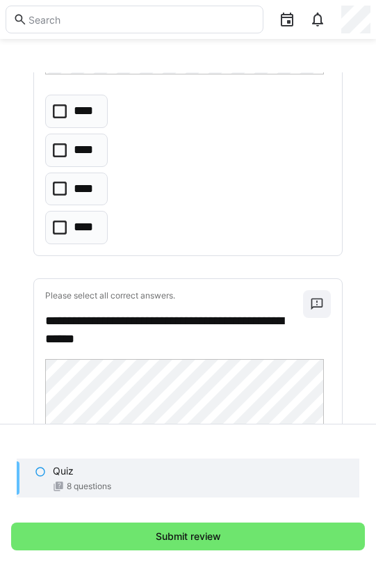
scroll to position [2276, 0]
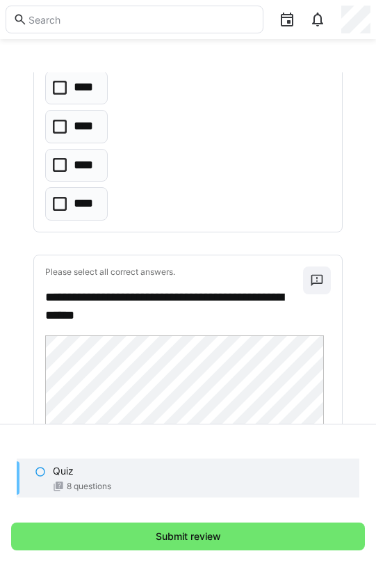
click at [58, 166] on icon at bounding box center [60, 165] width 14 height 14
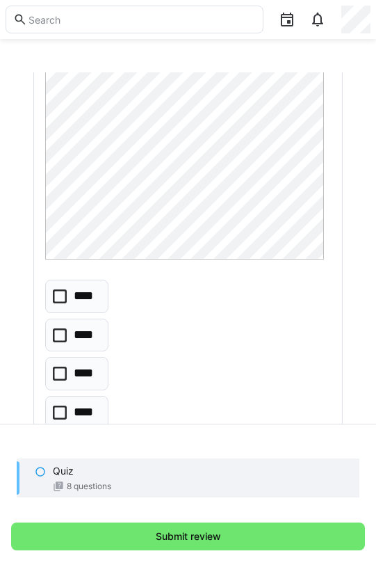
scroll to position [2778, 0]
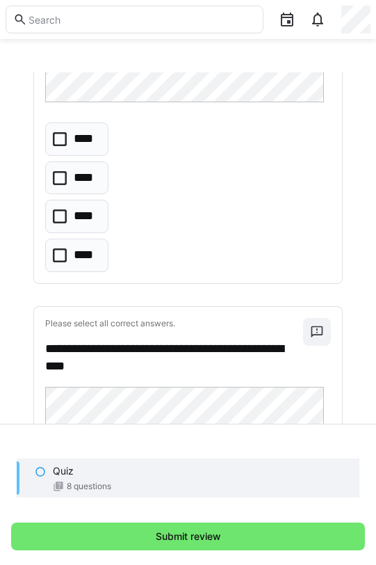
click at [63, 136] on icon at bounding box center [60, 139] width 14 height 14
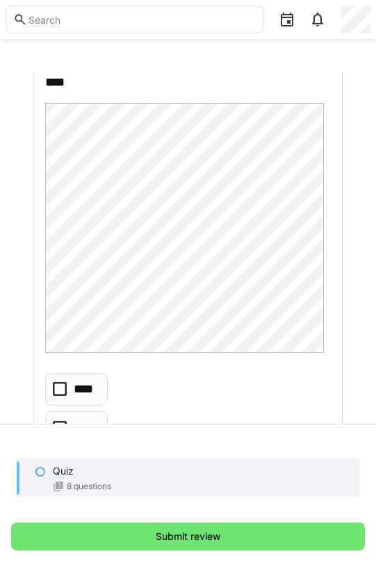
scroll to position [3144, 0]
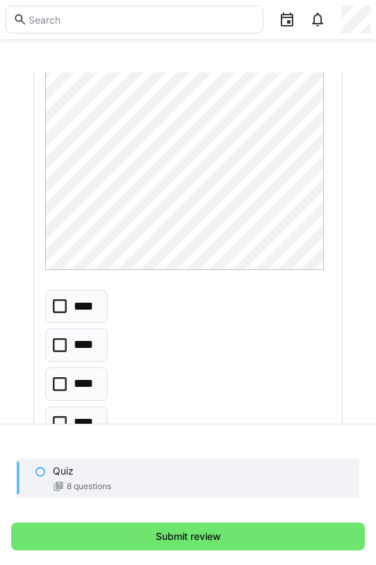
click at [66, 348] on icon at bounding box center [60, 345] width 14 height 14
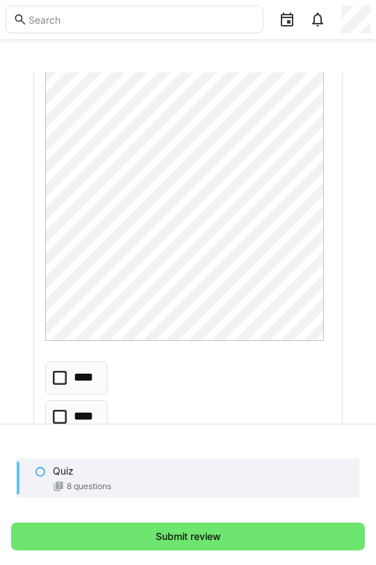
scroll to position [3761, 0]
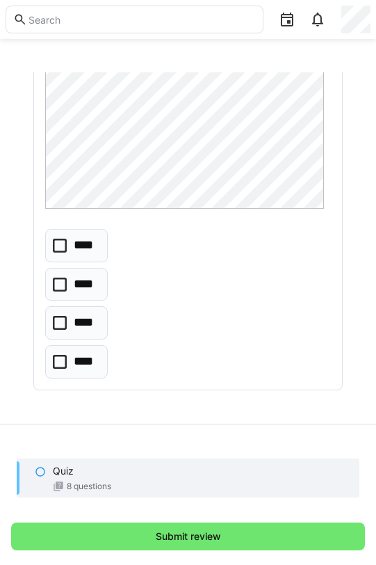
click at [60, 362] on icon at bounding box center [60, 362] width 14 height 14
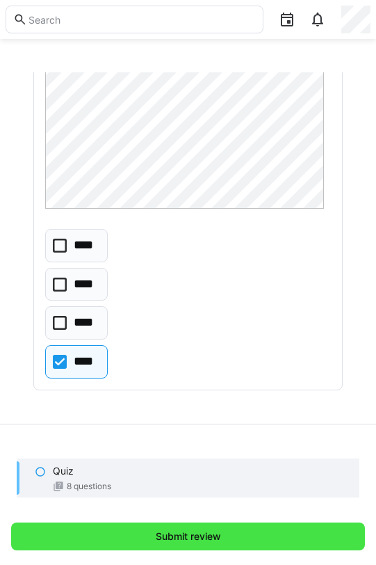
click at [127, 534] on span "Submit review" at bounding box center [188, 536] width 354 height 28
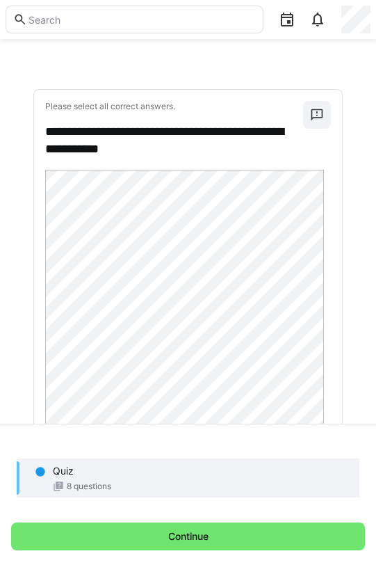
scroll to position [0, 0]
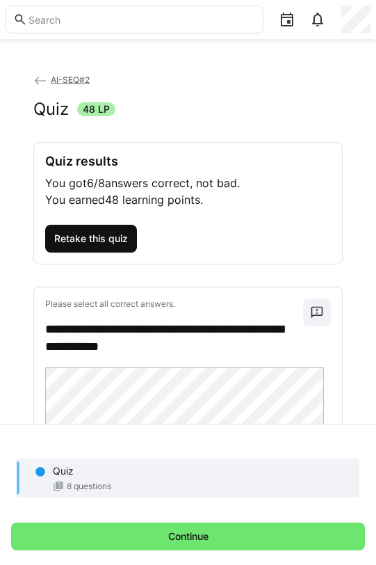
click at [129, 232] on span "Retake this quiz" at bounding box center [91, 239] width 78 height 14
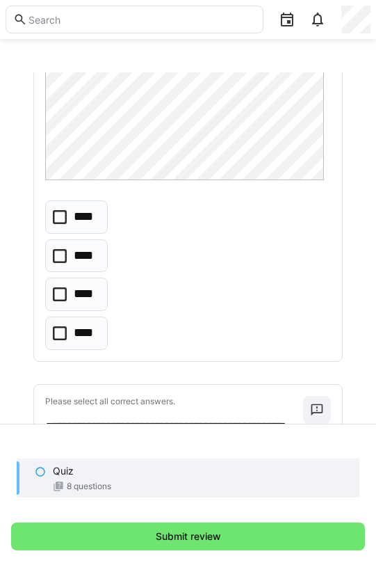
scroll to position [479, 0]
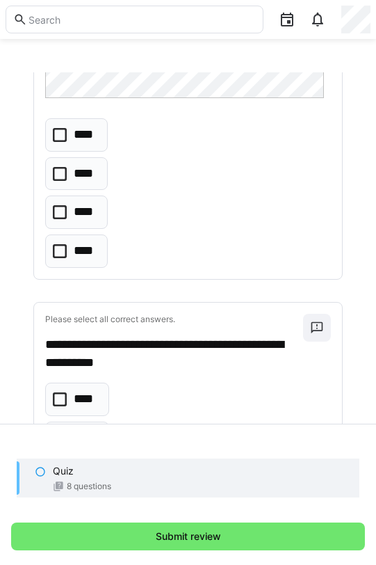
click at [58, 213] on icon at bounding box center [60, 212] width 14 height 14
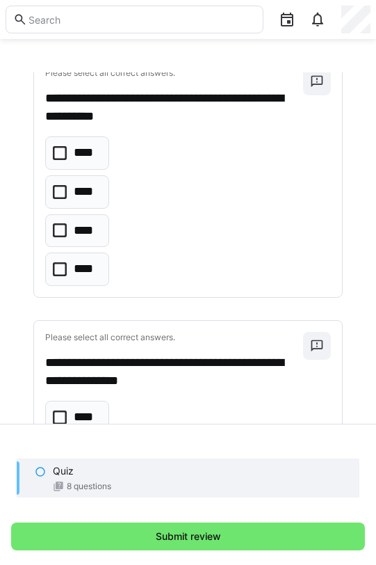
click at [65, 226] on icon at bounding box center [60, 230] width 14 height 14
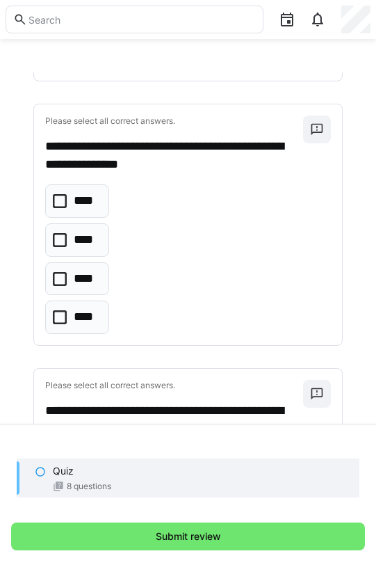
scroll to position [981, 0]
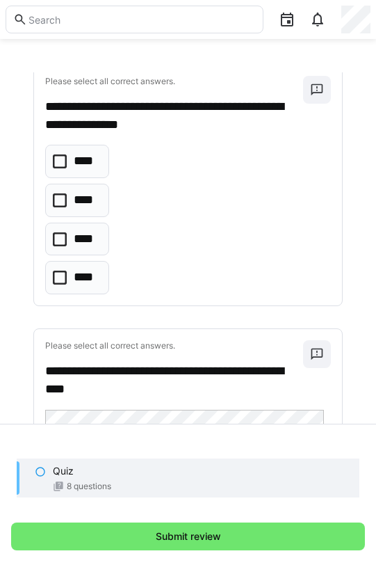
click at [58, 202] on icon at bounding box center [60, 200] width 14 height 14
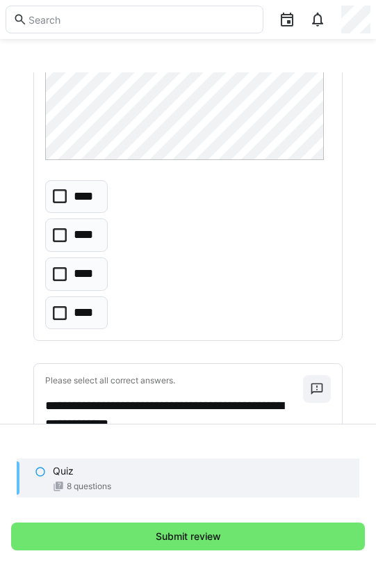
scroll to position [1511, 0]
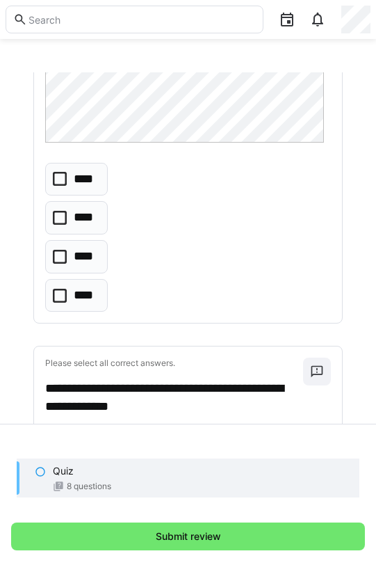
click at [58, 254] on icon at bounding box center [60, 257] width 14 height 14
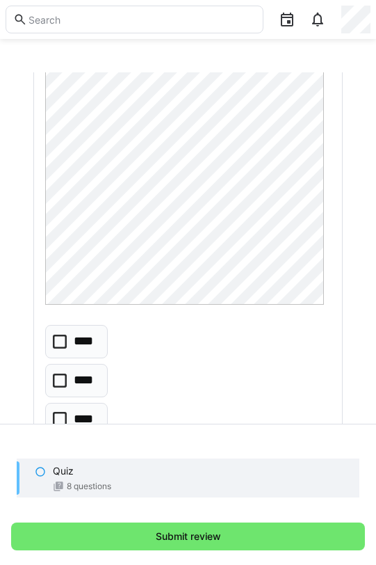
scroll to position [2146, 0]
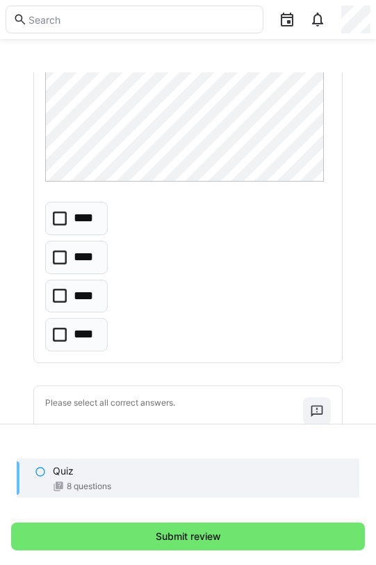
click at [59, 298] on icon at bounding box center [60, 296] width 14 height 14
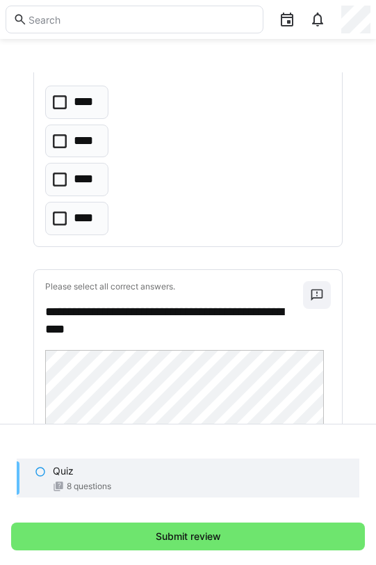
scroll to position [2805, 0]
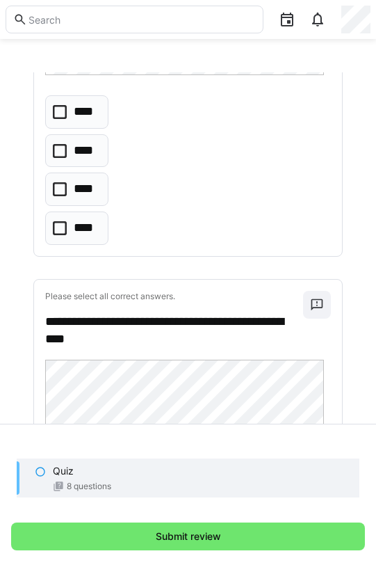
click at [56, 109] on icon at bounding box center [60, 112] width 14 height 14
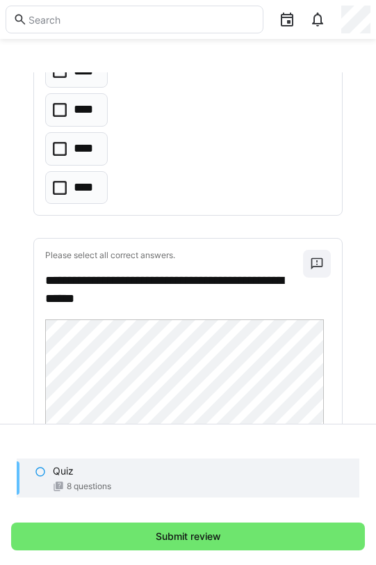
click at [58, 115] on icon at bounding box center [60, 110] width 14 height 14
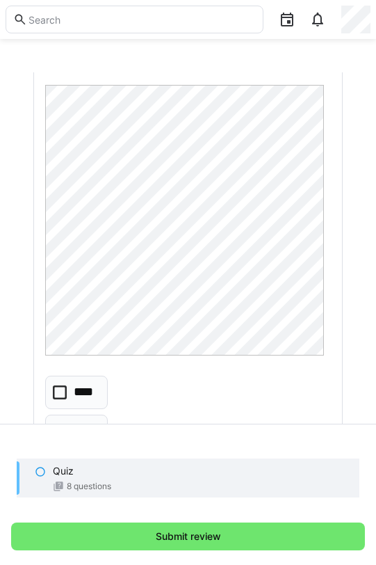
scroll to position [3761, 0]
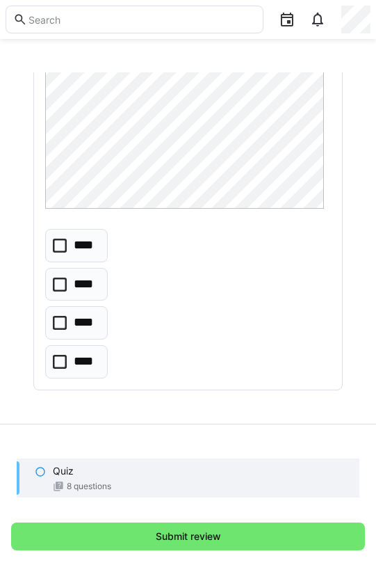
click at [59, 363] on icon at bounding box center [60, 362] width 14 height 14
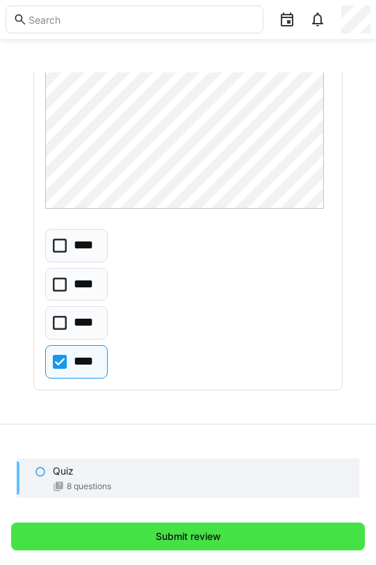
click at [133, 533] on span "Submit review" at bounding box center [188, 536] width 354 height 28
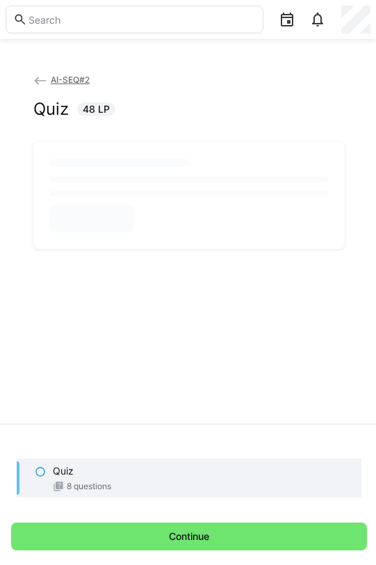
scroll to position [0, 0]
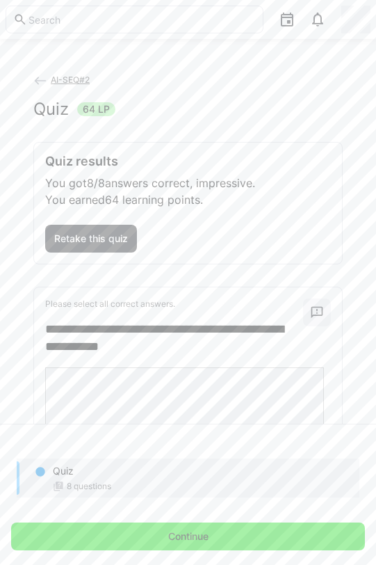
click at [151, 535] on span "Continue" at bounding box center [188, 536] width 354 height 28
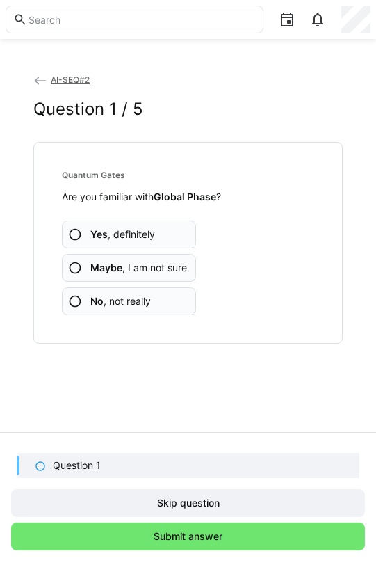
click at [147, 264] on span "Maybe , I am not sure" at bounding box center [138, 268] width 97 height 14
click at [131, 272] on span "Maybe , I am not sure" at bounding box center [138, 268] width 97 height 14
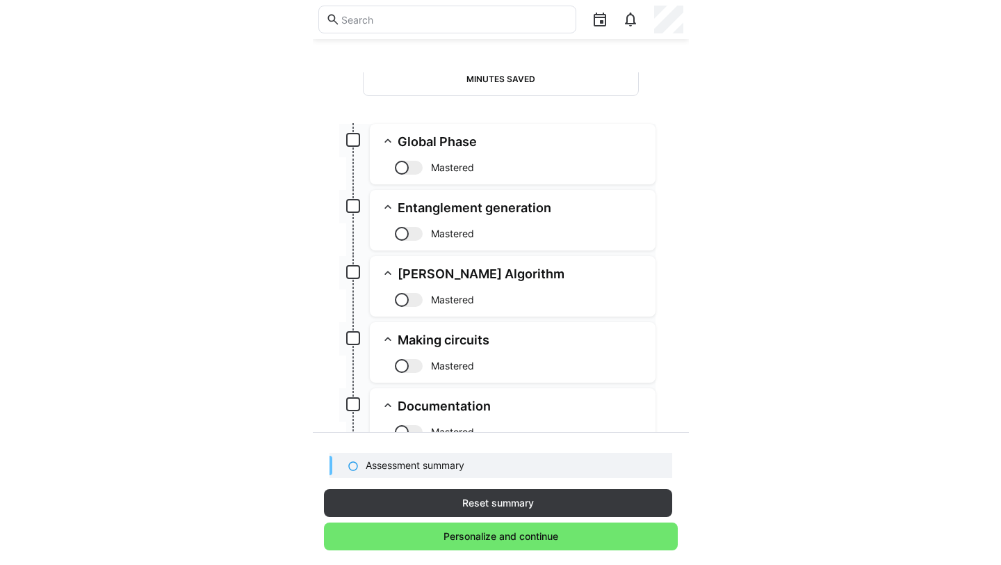
scroll to position [343, 0]
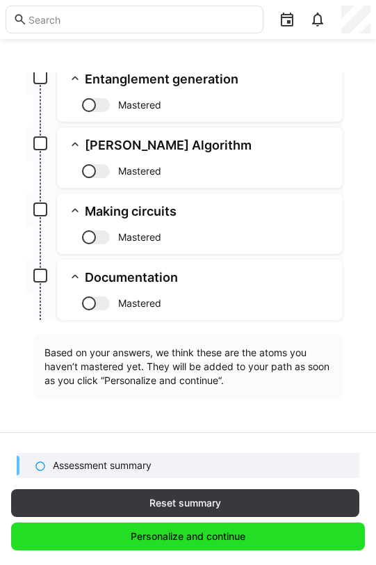
click at [215, 541] on span "Personalize and continue" at bounding box center [188, 536] width 119 height 14
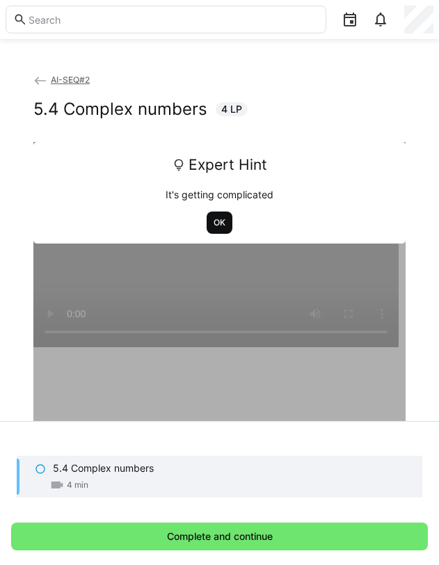
click at [213, 226] on span "OK" at bounding box center [219, 222] width 15 height 11
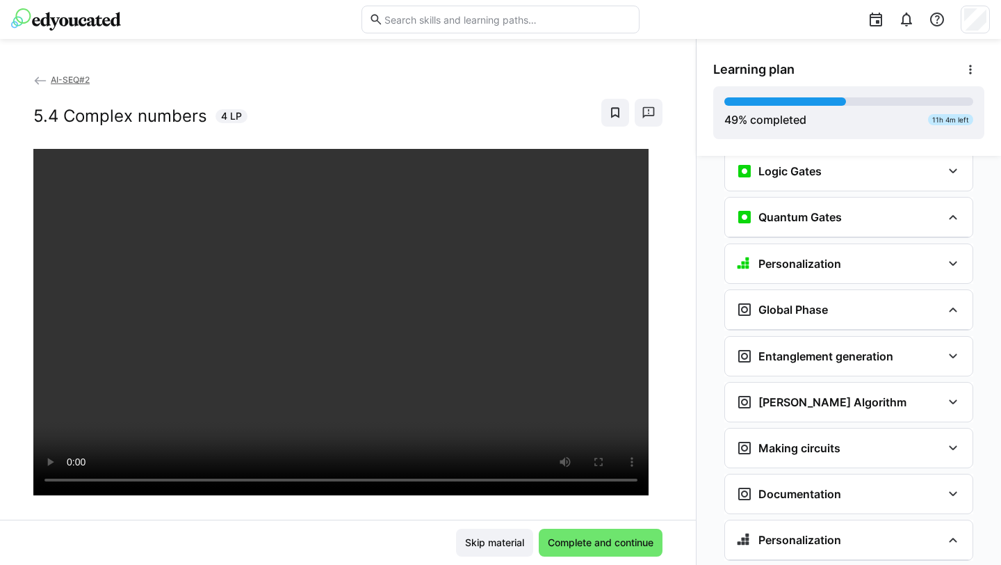
scroll to position [1797, 0]
